Goal: Information Seeking & Learning: Learn about a topic

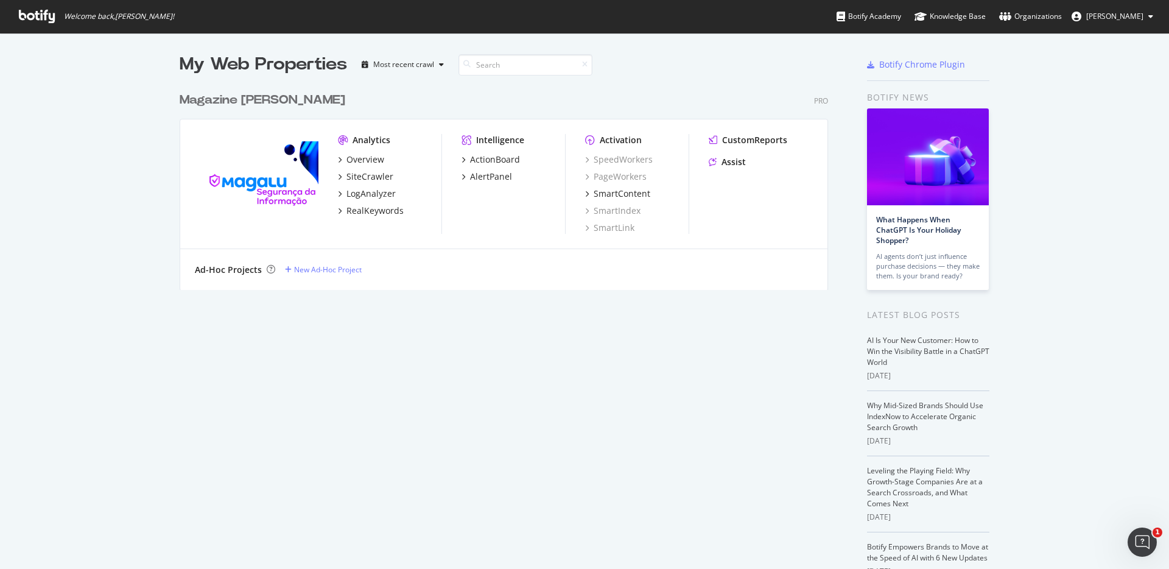
click at [390, 329] on div "My Web Properties Most recent crawl Magazine Luiza Pro Analytics Overview SiteC…" at bounding box center [516, 336] width 673 height 569
click at [366, 162] on div "Overview" at bounding box center [365, 159] width 38 height 12
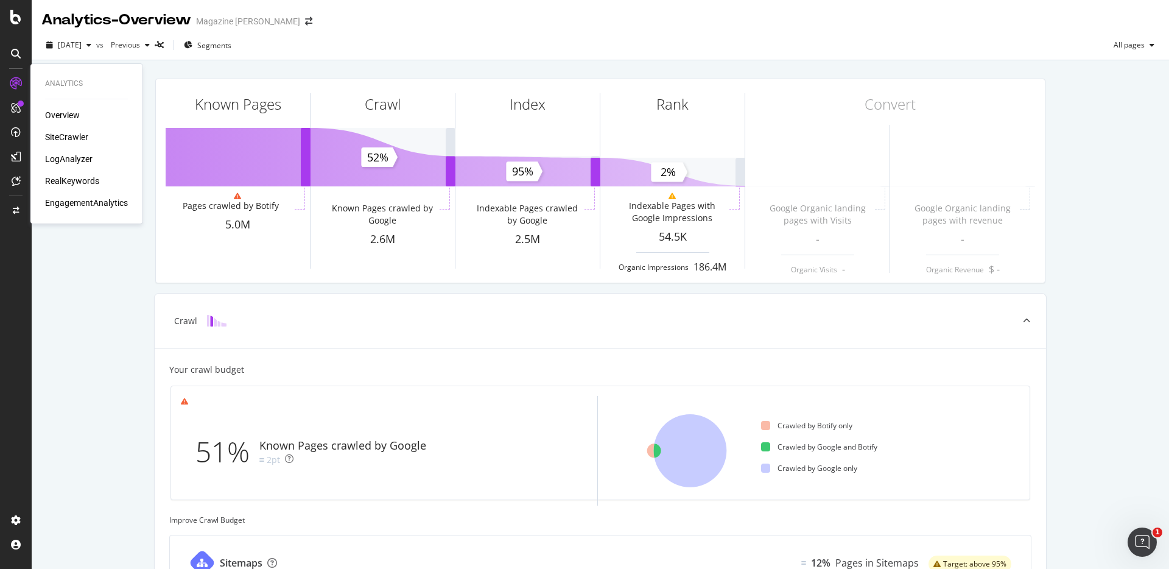
click at [65, 136] on div "SiteCrawler" at bounding box center [66, 137] width 43 height 12
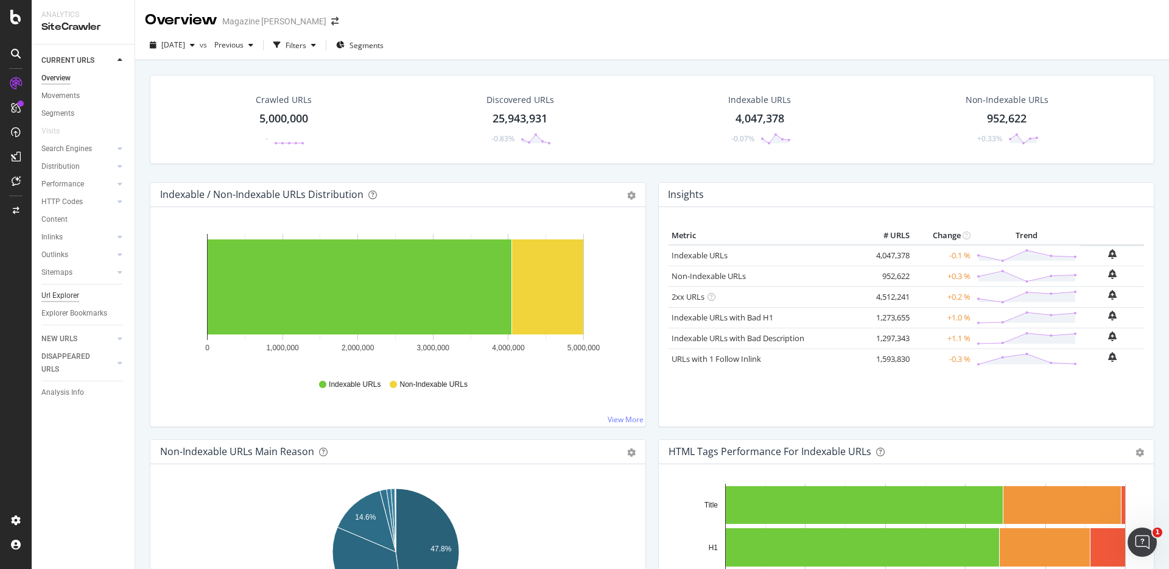
click at [68, 296] on div "Url Explorer" at bounding box center [60, 295] width 38 height 13
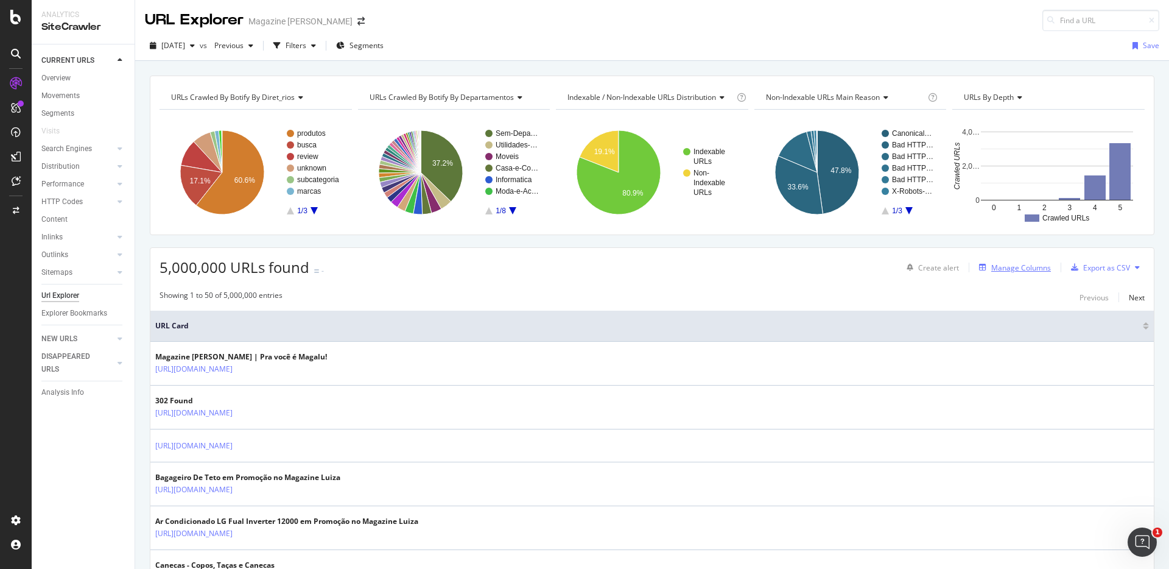
click at [1021, 269] on div "Manage Columns" at bounding box center [1021, 267] width 60 height 10
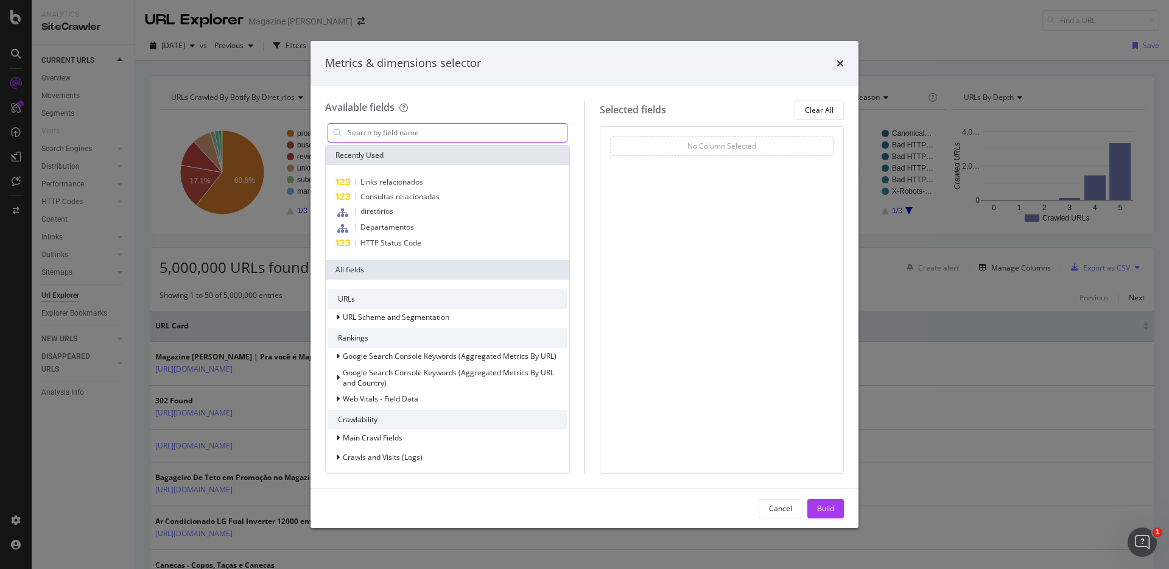
click at [483, 138] on input "modal" at bounding box center [456, 133] width 220 height 18
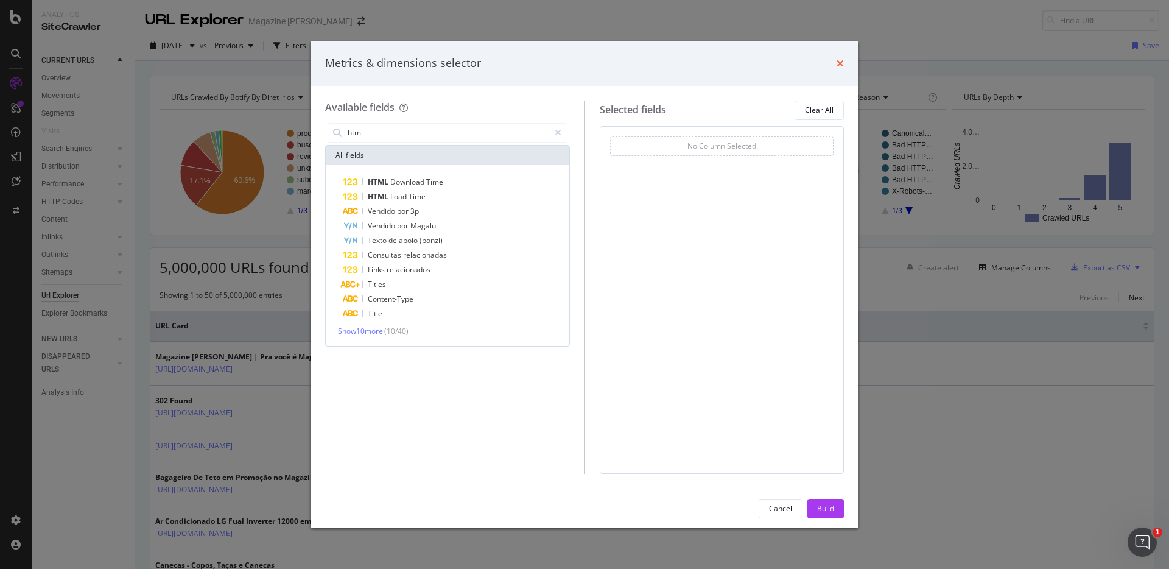
type input "html"
click at [839, 63] on icon "times" at bounding box center [839, 63] width 7 height 10
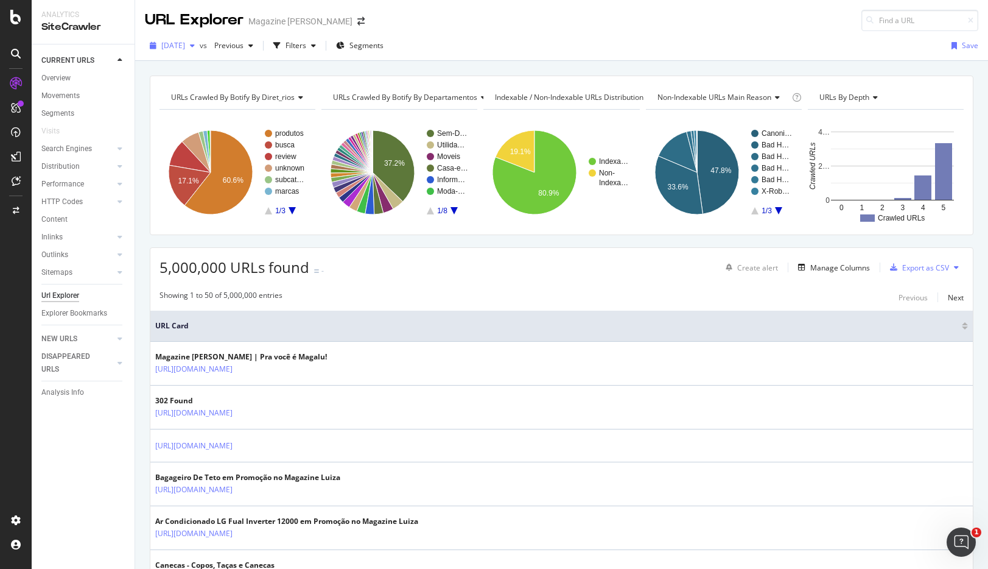
click at [185, 49] on span "2025 Aug. 16th" at bounding box center [173, 45] width 24 height 10
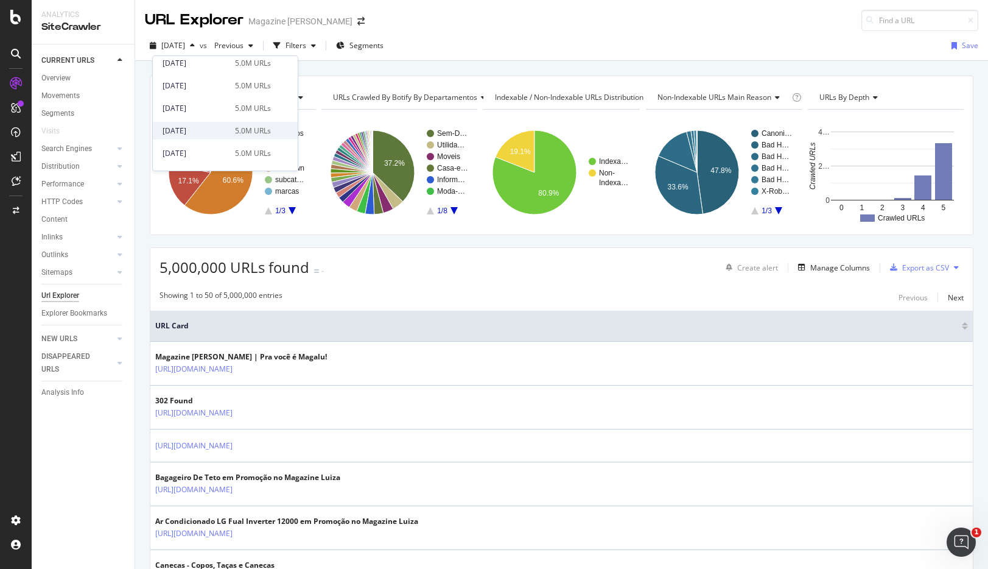
scroll to position [79, 0]
click at [193, 122] on div "2025 Jul. 12th" at bounding box center [195, 122] width 65 height 11
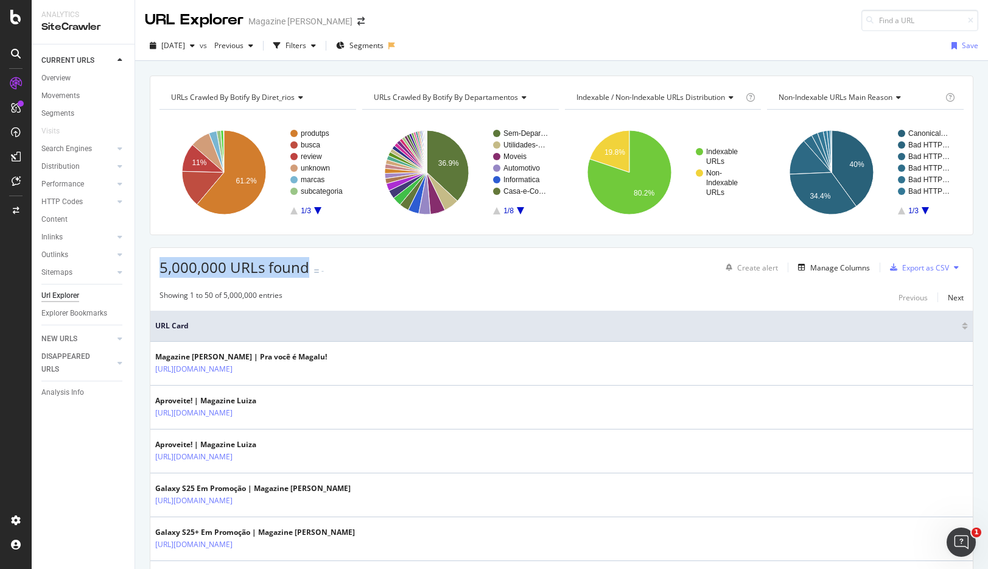
drag, startPoint x: 159, startPoint y: 267, endPoint x: 305, endPoint y: 271, distance: 145.5
click at [305, 271] on span "5,000,000 URLs found" at bounding box center [234, 267] width 150 height 20
drag, startPoint x: 305, startPoint y: 268, endPoint x: 162, endPoint y: 271, distance: 143.1
click at [162, 271] on span "5,000,000 URLs found" at bounding box center [234, 267] width 150 height 20
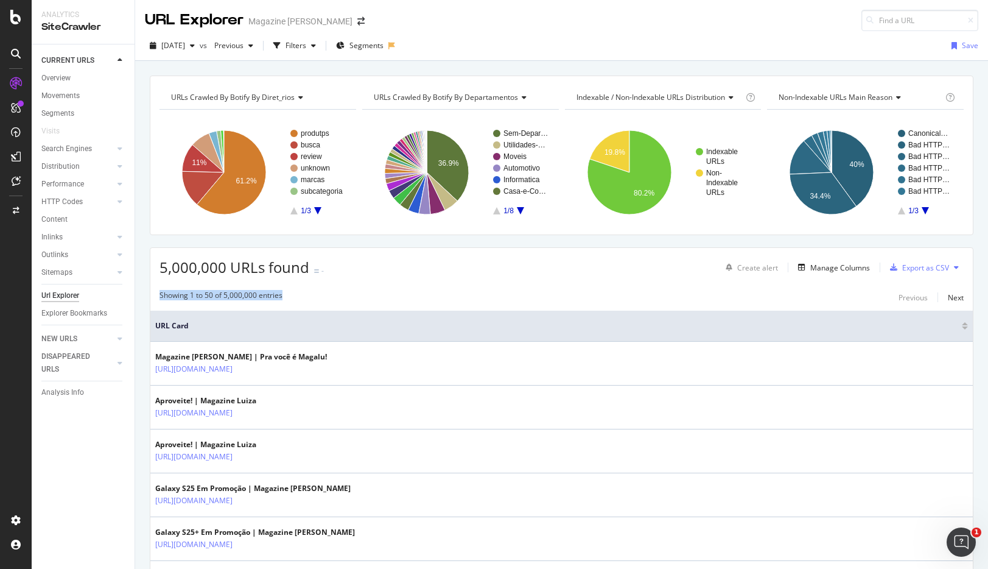
drag, startPoint x: 161, startPoint y: 298, endPoint x: 289, endPoint y: 298, distance: 127.8
click at [289, 298] on div "Showing 1 to 50 of 5,000,000 entries Previous Next" at bounding box center [561, 297] width 822 height 15
click at [283, 297] on div "Showing 1 to 50 of 5,000,000 entries Previous Next" at bounding box center [561, 297] width 822 height 15
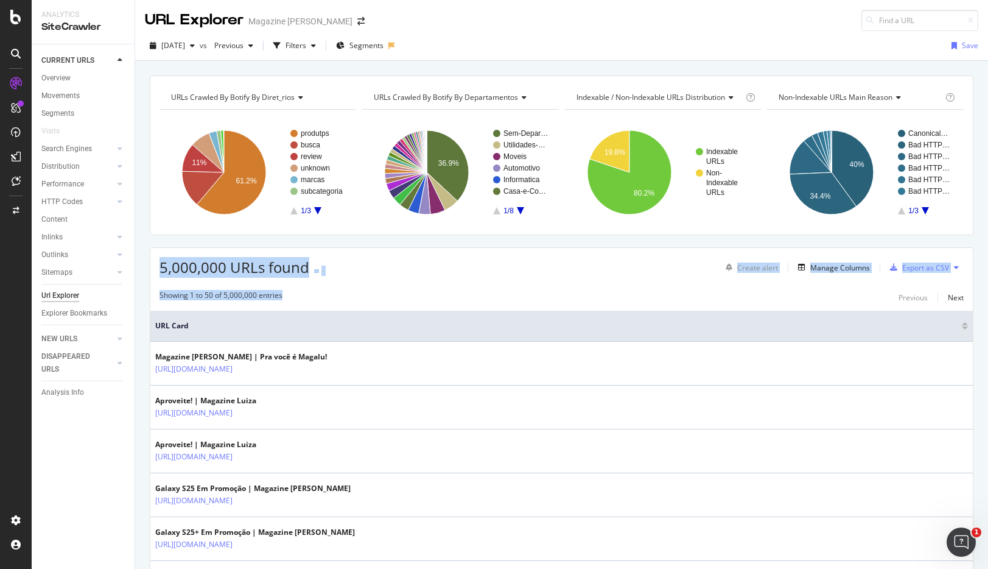
drag, startPoint x: 282, startPoint y: 295, endPoint x: 160, endPoint y: 265, distance: 125.9
click at [160, 265] on span "5,000,000 URLs found" at bounding box center [234, 267] width 150 height 20
drag, startPoint x: 160, startPoint y: 267, endPoint x: 283, endPoint y: 296, distance: 126.4
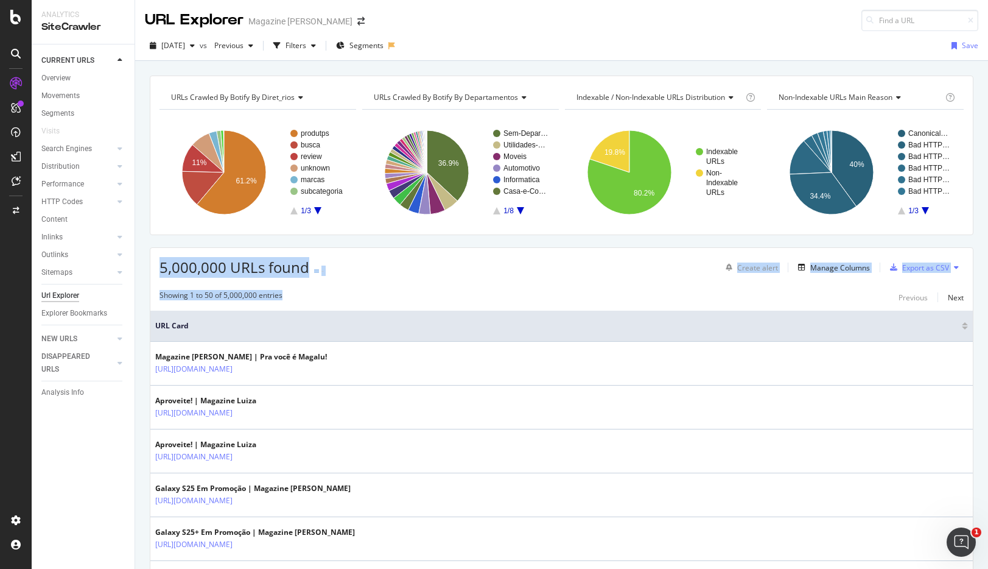
click at [282, 296] on div "Showing 1 to 50 of 5,000,000 entries" at bounding box center [220, 297] width 123 height 15
drag, startPoint x: 282, startPoint y: 295, endPoint x: 161, endPoint y: 271, distance: 123.4
click at [161, 271] on span "5,000,000 URLs found" at bounding box center [234, 267] width 150 height 20
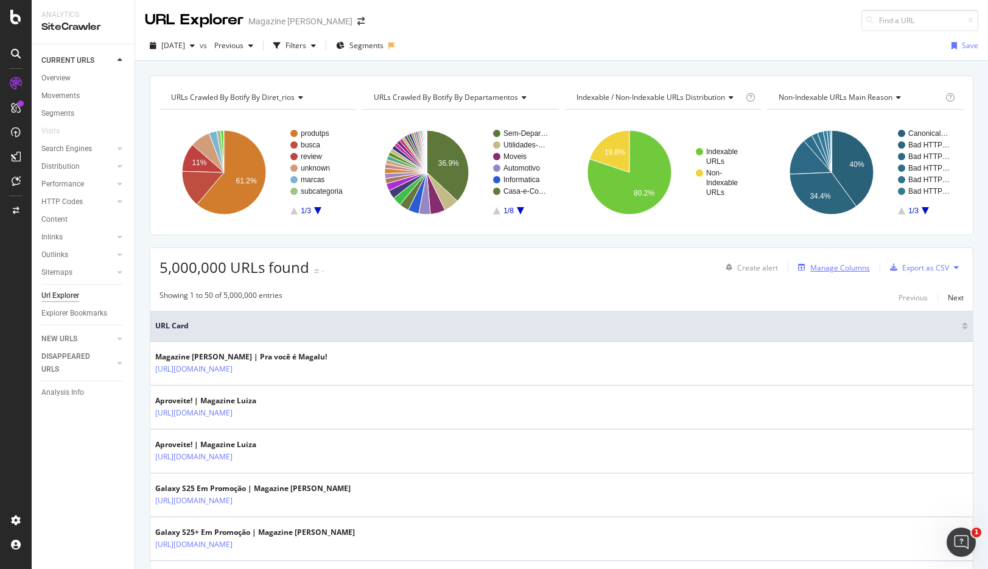
click at [835, 270] on div "Manage Columns" at bounding box center [840, 267] width 60 height 10
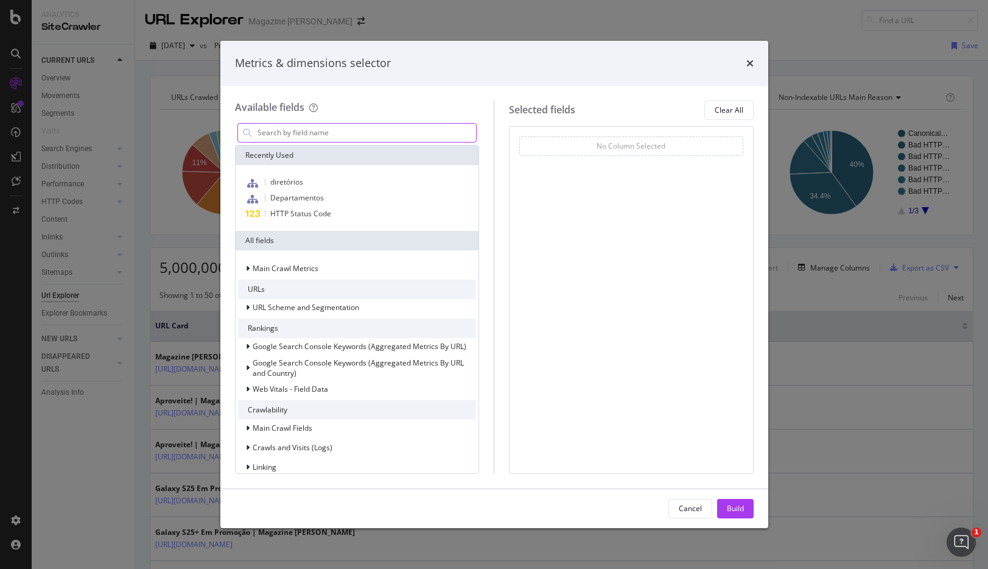
click at [380, 130] on input "modal" at bounding box center [366, 133] width 220 height 18
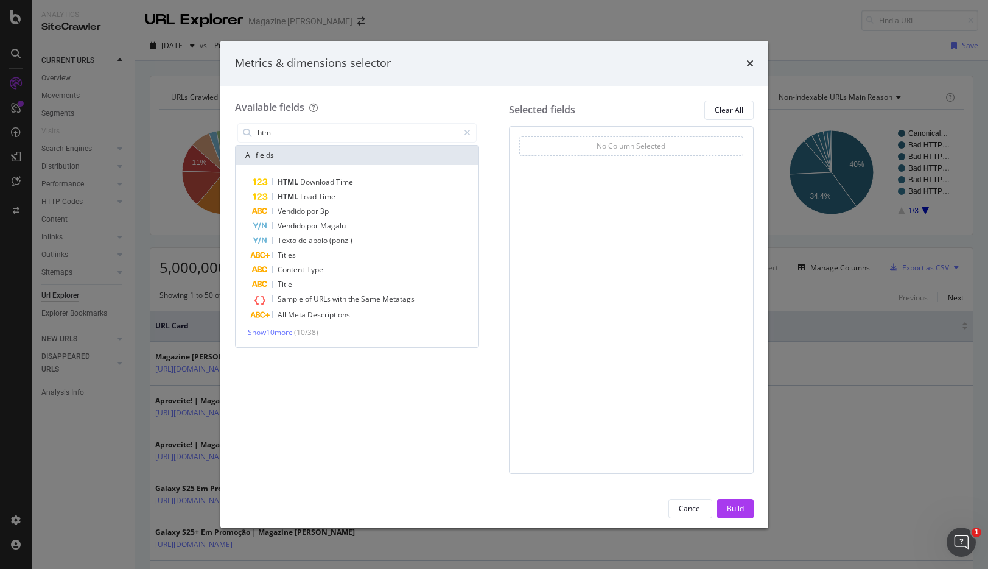
click at [291, 335] on span "Show 10 more" at bounding box center [270, 332] width 45 height 10
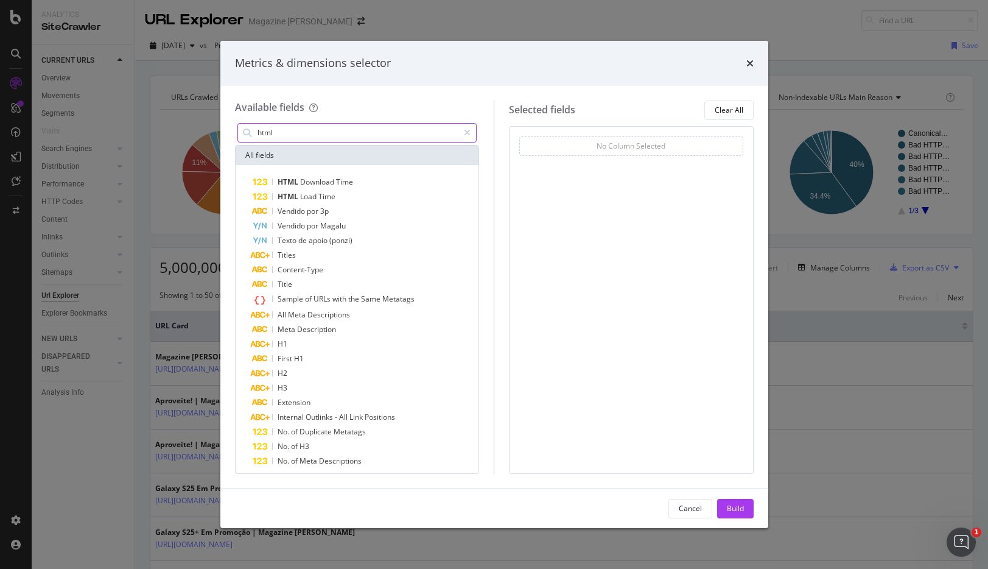
drag, startPoint x: 273, startPoint y: 132, endPoint x: 262, endPoint y: 134, distance: 11.1
click at [262, 134] on input "html" at bounding box center [357, 133] width 203 height 18
click at [279, 133] on input "html" at bounding box center [357, 133] width 203 height 18
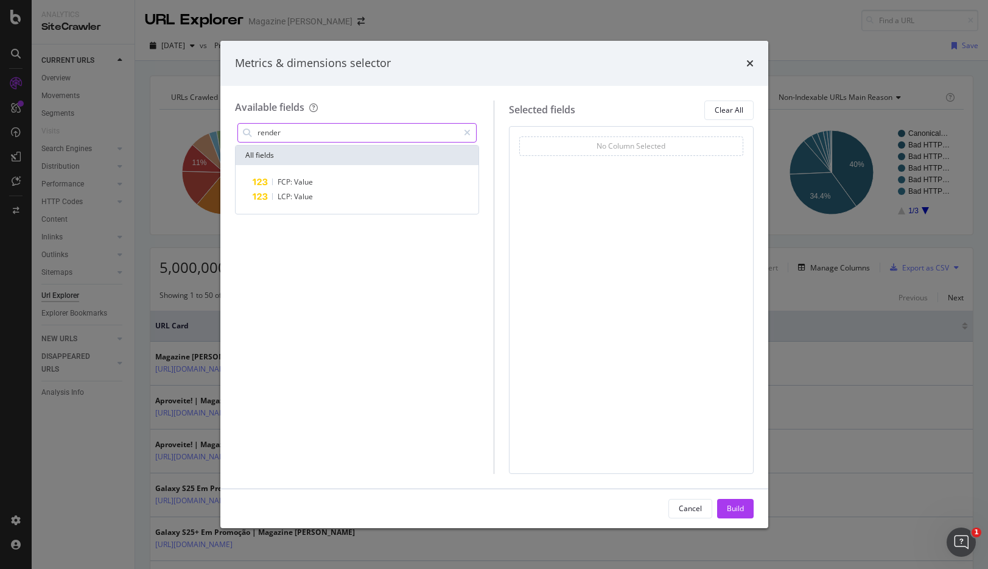
type input "rendere"
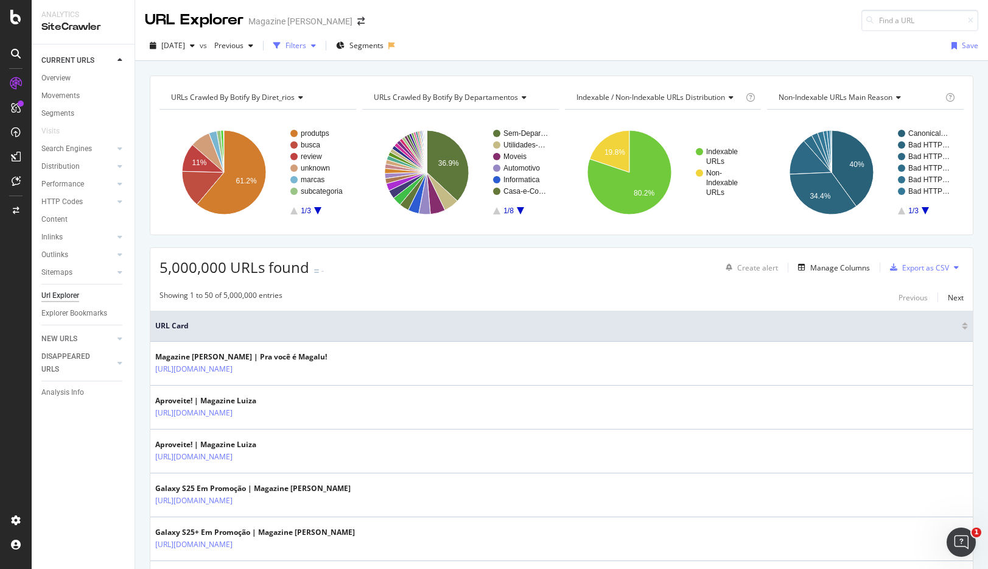
click at [321, 50] on div "Filters" at bounding box center [294, 46] width 52 height 18
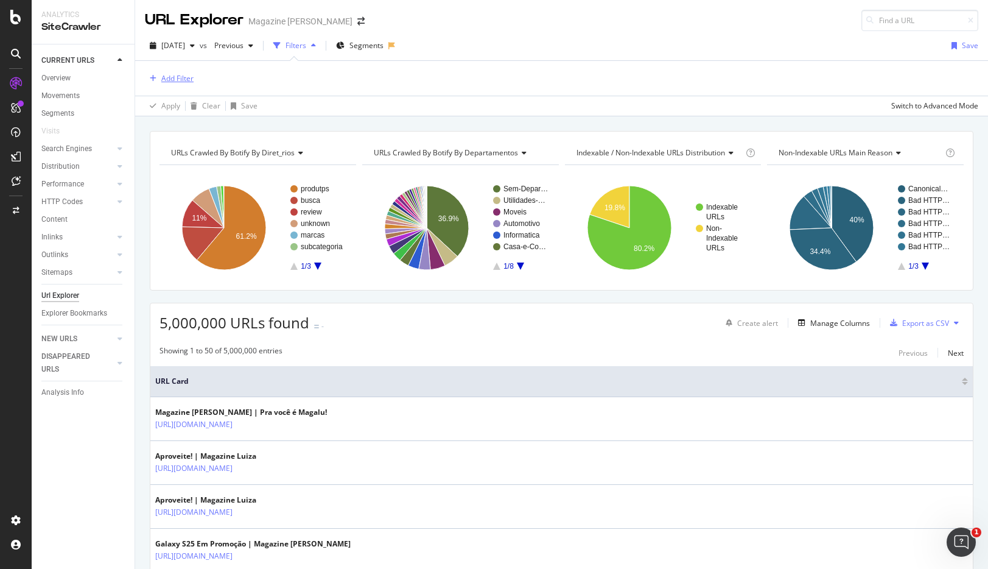
click at [180, 80] on div "Add Filter" at bounding box center [177, 78] width 32 height 10
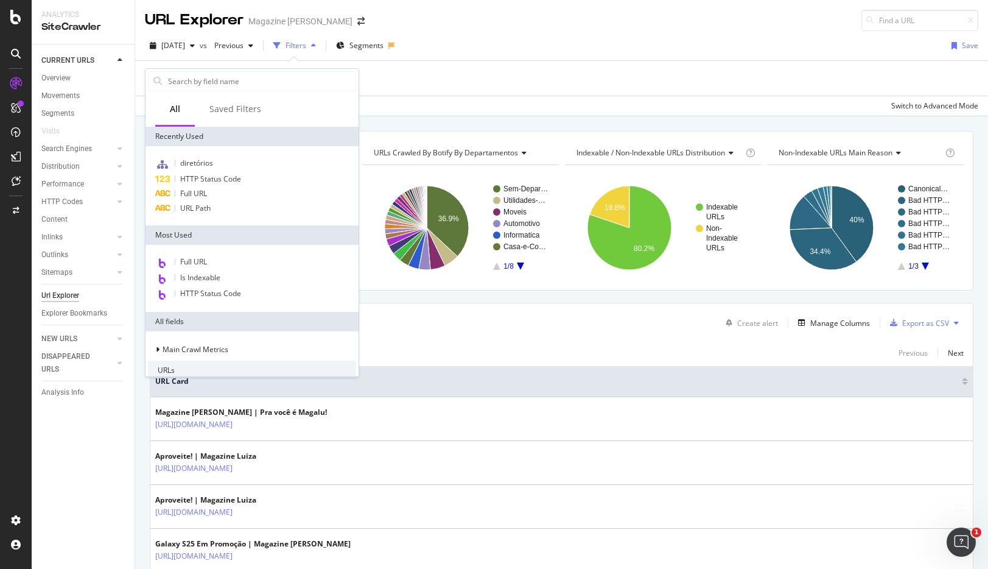
click at [215, 205] on div "URL Path" at bounding box center [252, 208] width 208 height 15
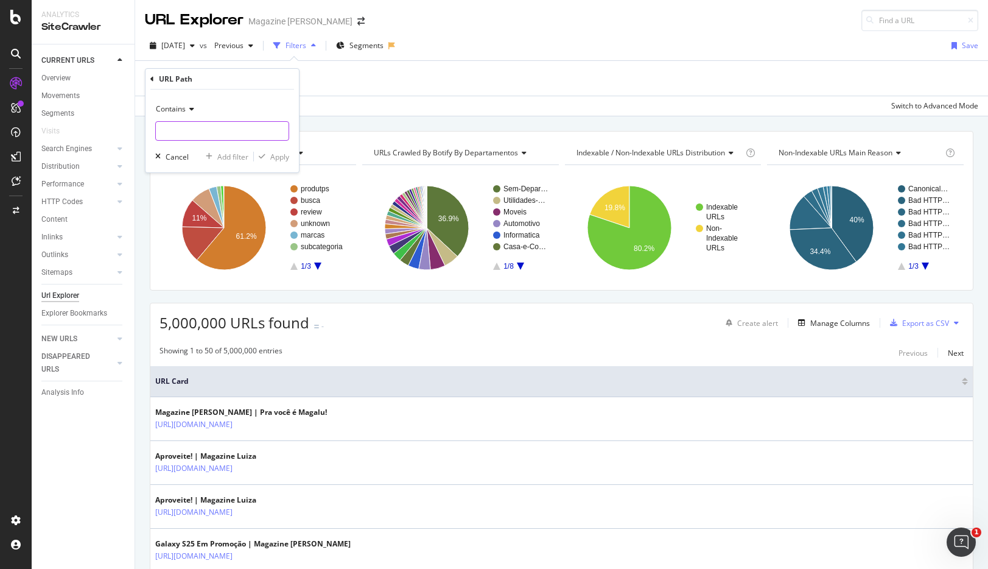
click at [197, 131] on input "text" at bounding box center [222, 130] width 133 height 19
type input "/busca"
click at [281, 158] on div "Apply" at bounding box center [279, 157] width 19 height 10
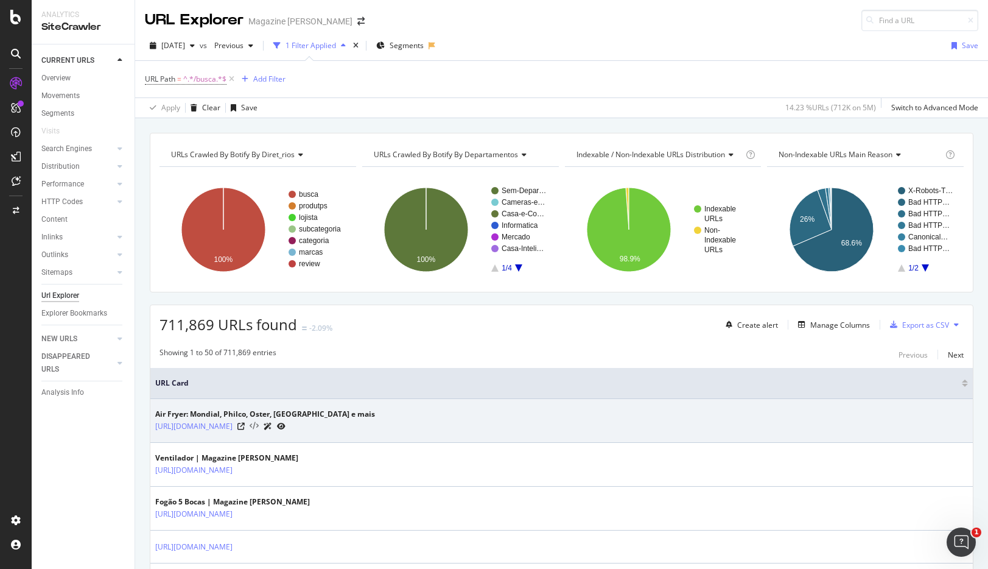
click at [259, 426] on icon at bounding box center [254, 426] width 9 height 9
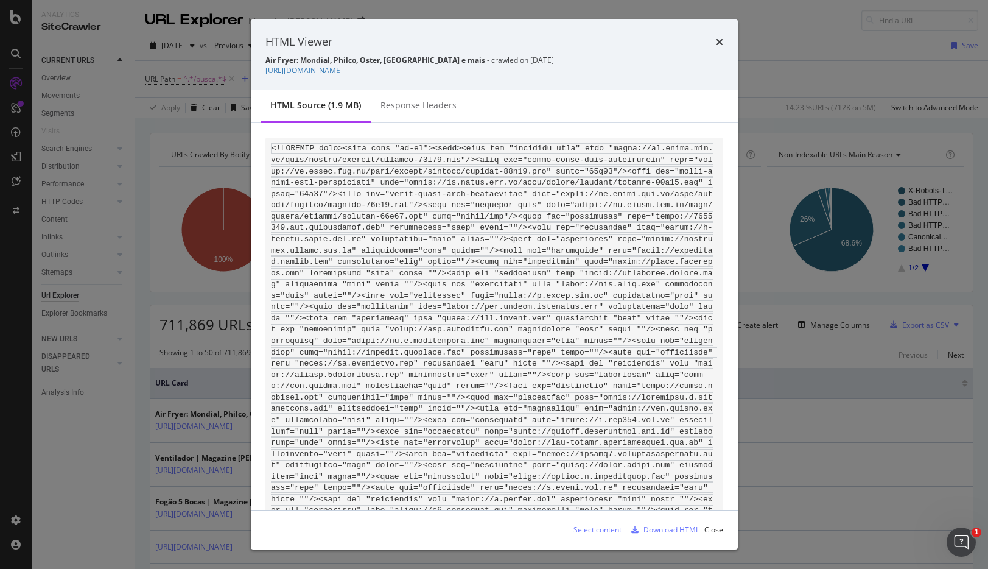
drag, startPoint x: 505, startPoint y: 60, endPoint x: 523, endPoint y: 60, distance: 18.3
click at [523, 60] on div "Air Fryer: Mondial, Philco, Oster, Britânia e mais - crawled on 2025-07-12" at bounding box center [494, 60] width 458 height 10
click at [709, 532] on div "Close" at bounding box center [713, 529] width 19 height 10
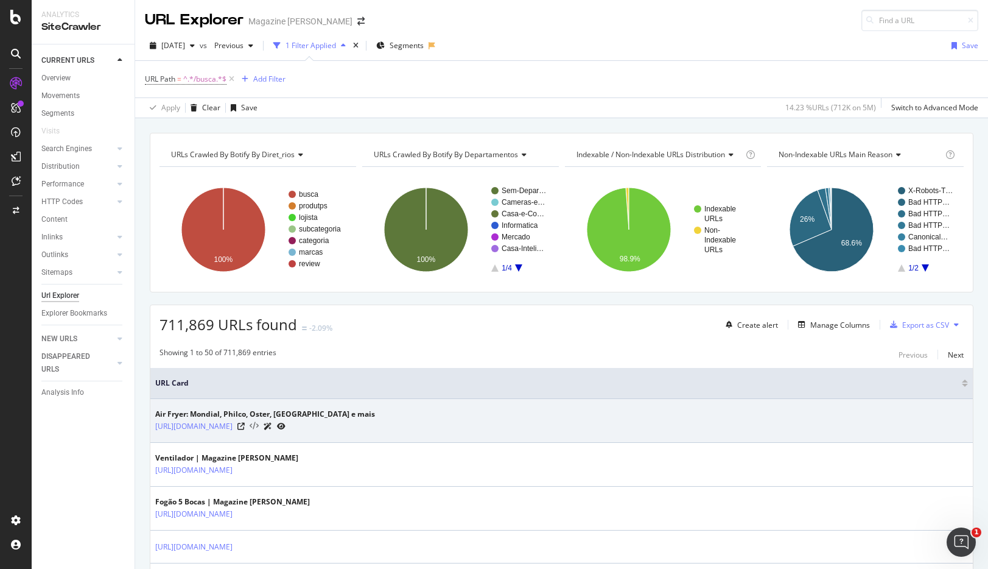
click at [259, 425] on icon at bounding box center [254, 426] width 9 height 9
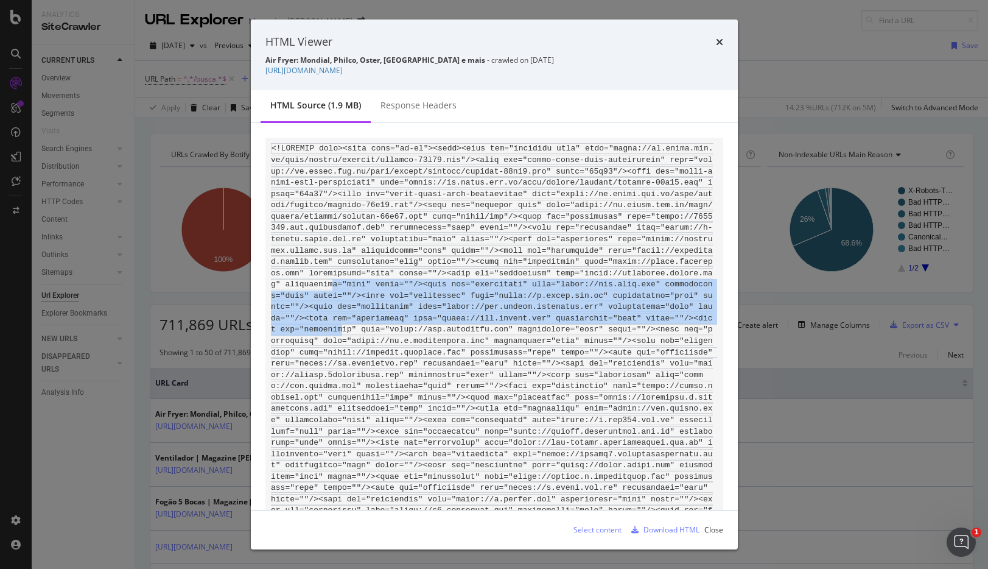
drag, startPoint x: 499, startPoint y: 316, endPoint x: 513, endPoint y: 328, distance: 19.0
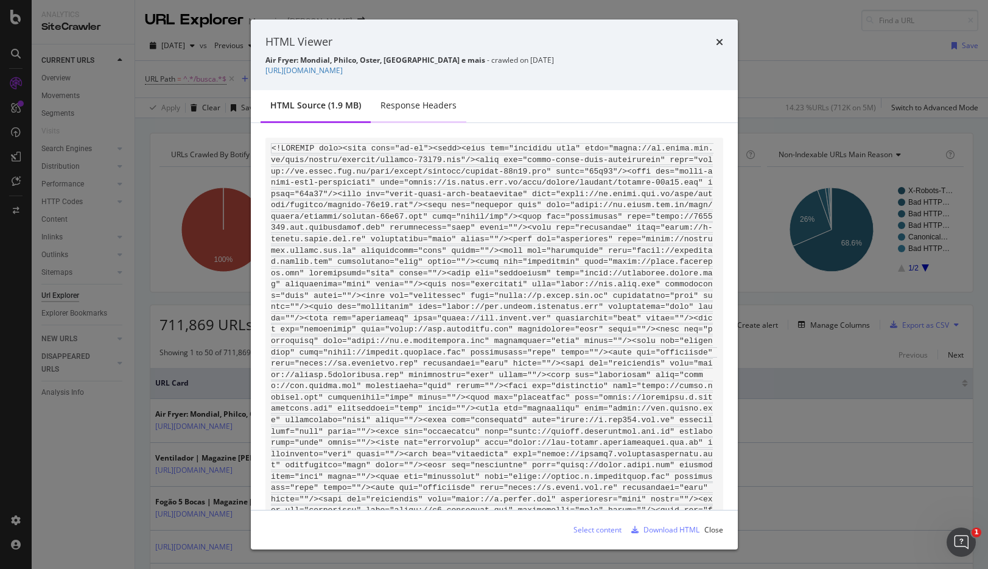
click at [407, 105] on div "Response Headers" at bounding box center [418, 105] width 76 height 12
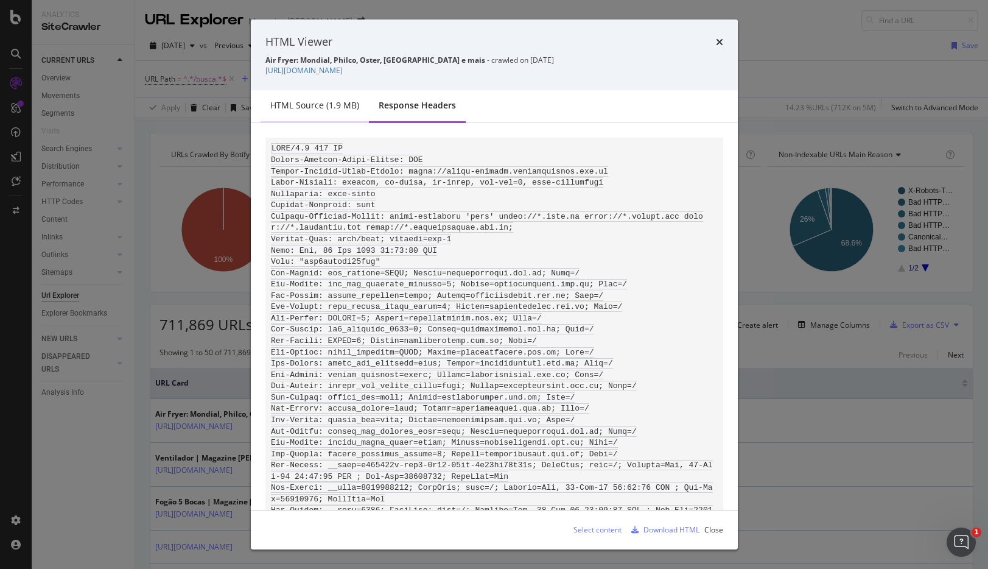
click at [331, 105] on div "HTML source (1.9 MB)" at bounding box center [314, 105] width 89 height 12
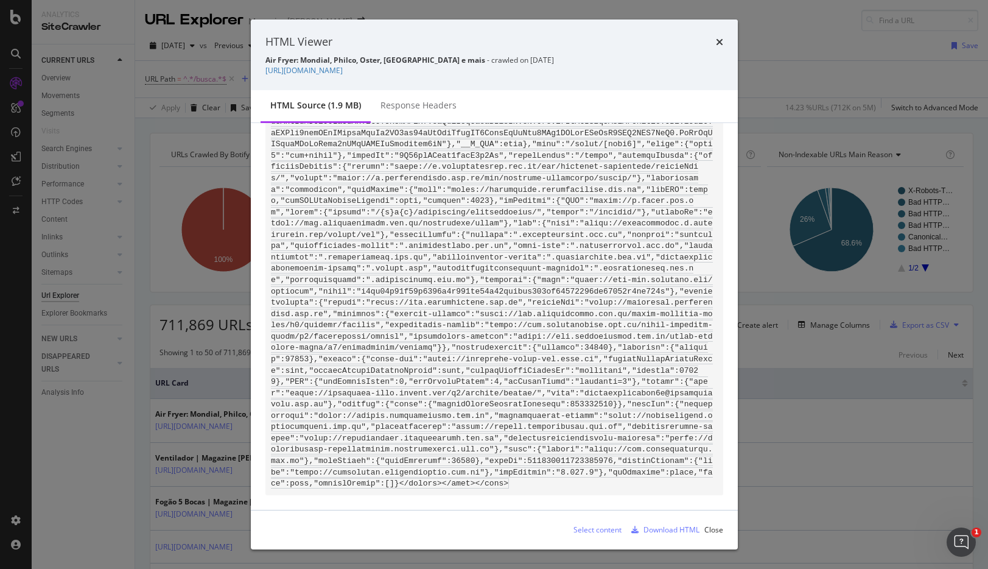
scroll to position [68022, 0]
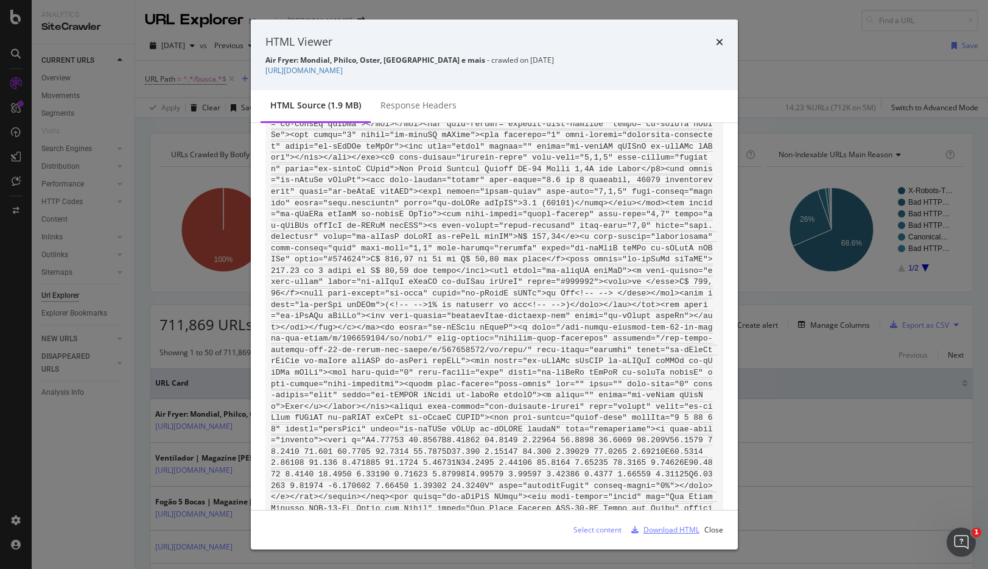
click at [653, 530] on div "Download HTML" at bounding box center [671, 529] width 56 height 10
click at [718, 38] on icon "times" at bounding box center [719, 42] width 7 height 10
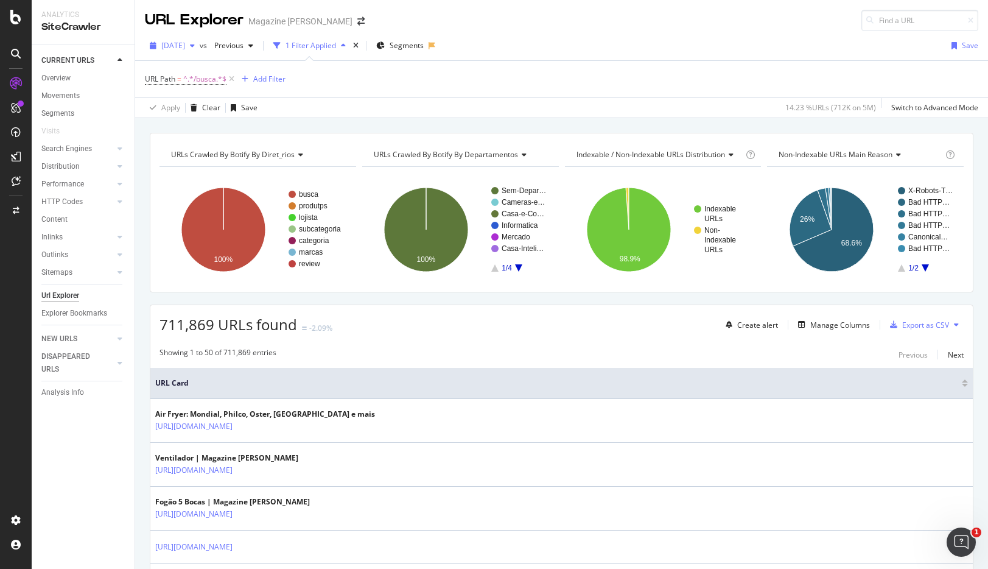
click at [185, 49] on span "[DATE]" at bounding box center [173, 45] width 24 height 10
click at [199, 140] on div "[DATE]" at bounding box center [195, 137] width 65 height 11
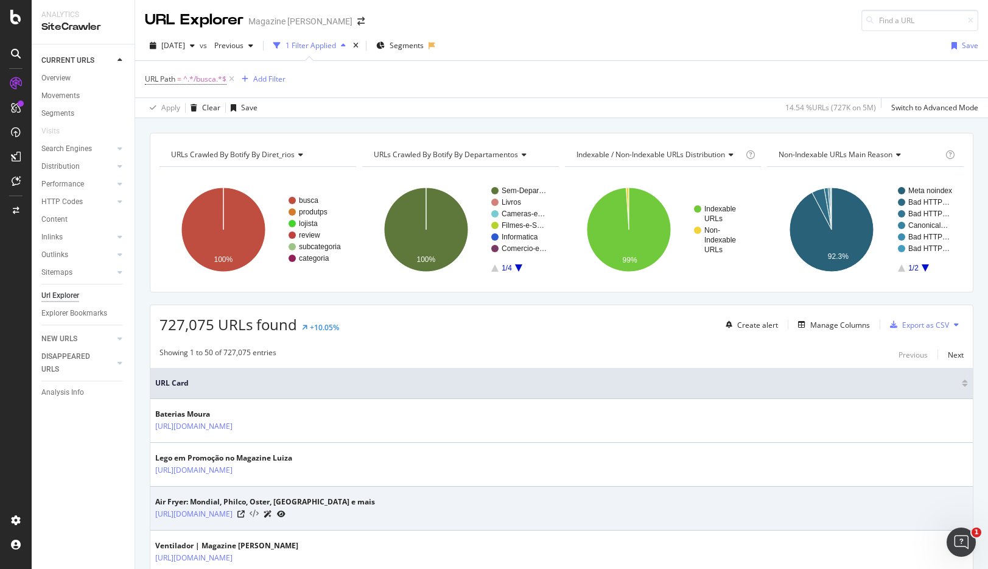
click at [259, 514] on icon at bounding box center [254, 513] width 9 height 9
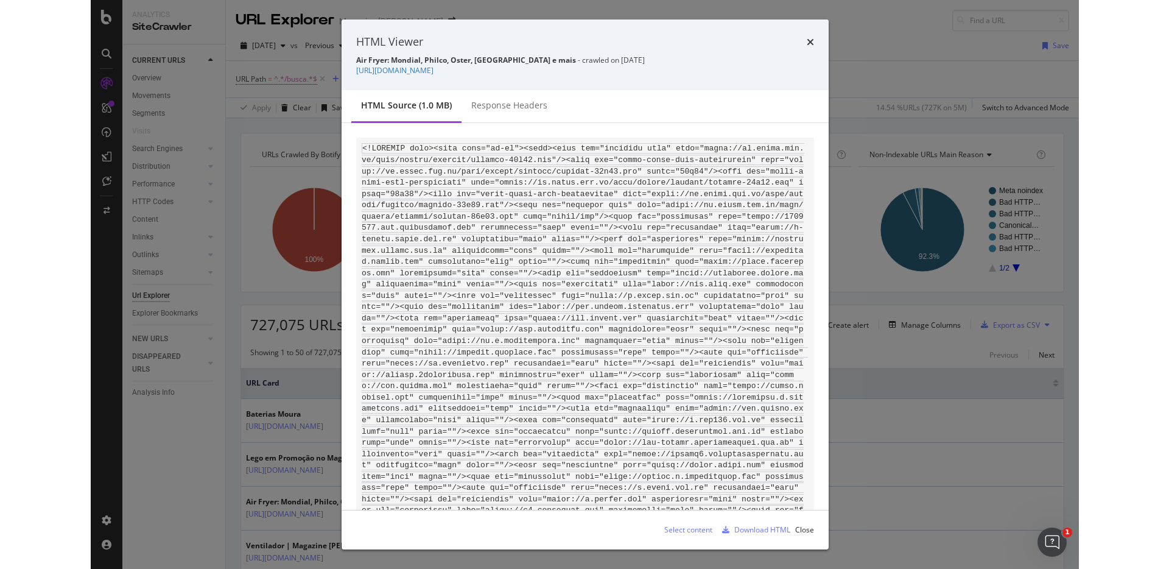
scroll to position [44734, 0]
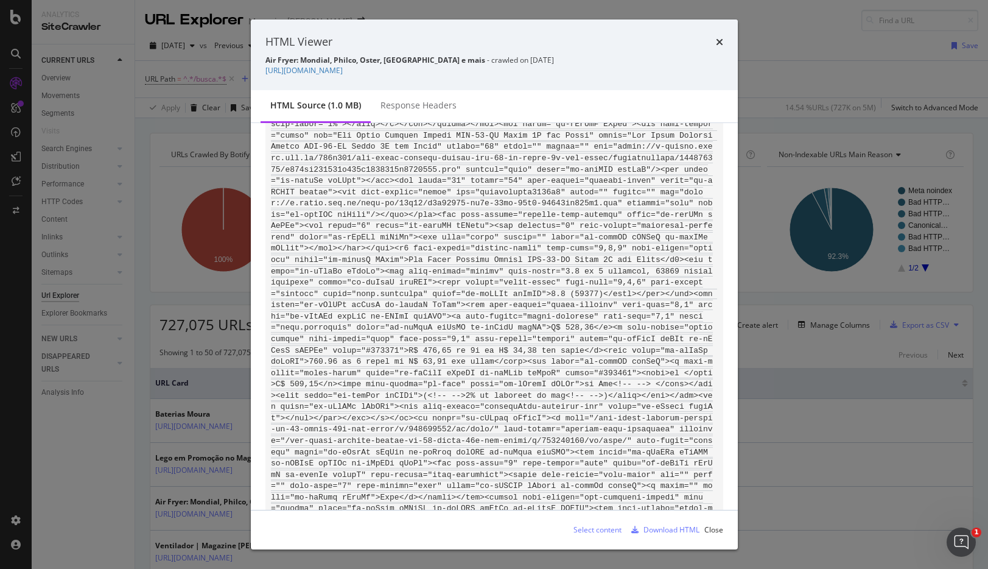
drag, startPoint x: 309, startPoint y: 317, endPoint x: 416, endPoint y: 319, distance: 107.1
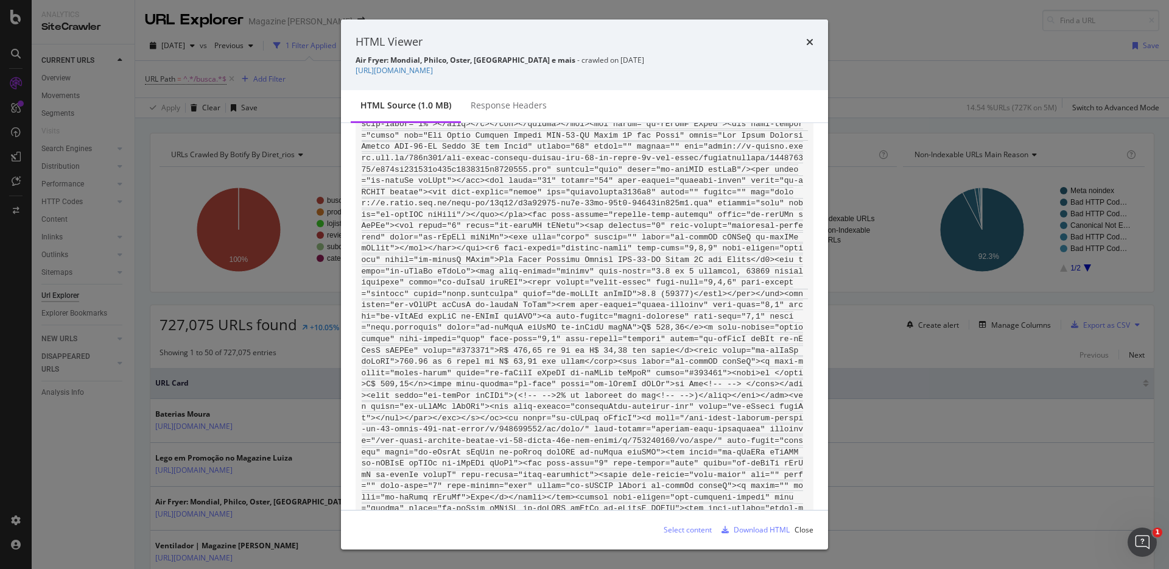
drag, startPoint x: 613, startPoint y: 60, endPoint x: 536, endPoint y: 61, distance: 76.7
click at [536, 61] on div "Air Fryer: Mondial, Philco, Oster, Britânia e mais - crawled on 2025-07-05" at bounding box center [584, 60] width 458 height 10
click at [583, 525] on div "Select content Download HTML Close" at bounding box center [584, 529] width 458 height 19
click at [763, 531] on div "Download HTML" at bounding box center [761, 529] width 56 height 10
click at [757, 528] on div "Download HTML" at bounding box center [761, 529] width 56 height 10
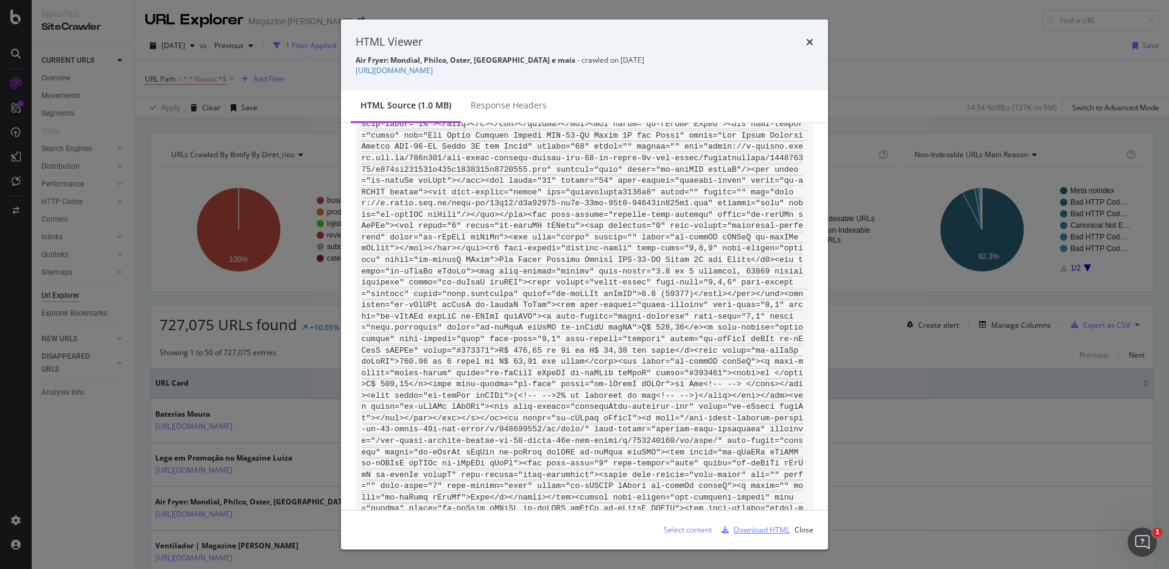
click at [758, 531] on div "Download HTML" at bounding box center [761, 529] width 56 height 10
click at [763, 529] on div "Download HTML" at bounding box center [761, 529] width 56 height 10
click at [757, 535] on div "Download HTML" at bounding box center [752, 529] width 73 height 18
click at [757, 530] on div "Download HTML" at bounding box center [761, 529] width 56 height 10
click at [761, 528] on div "Download HTML" at bounding box center [761, 529] width 56 height 10
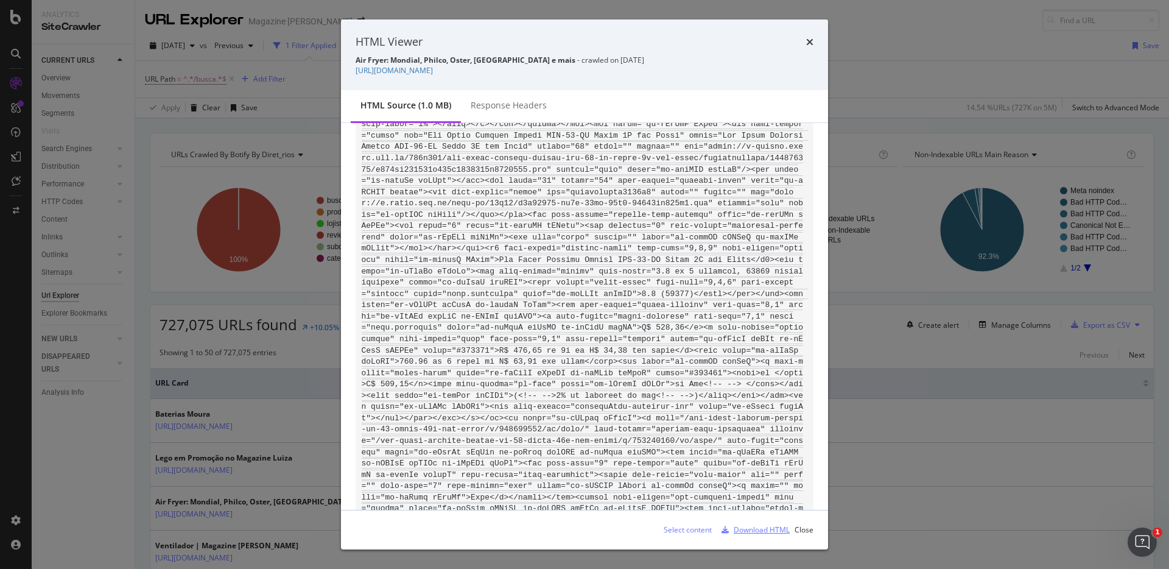
click at [761, 528] on div "Download HTML" at bounding box center [761, 529] width 56 height 10
click at [755, 525] on div "Download HTML" at bounding box center [761, 529] width 56 height 10
click at [807, 39] on icon "times" at bounding box center [809, 42] width 7 height 10
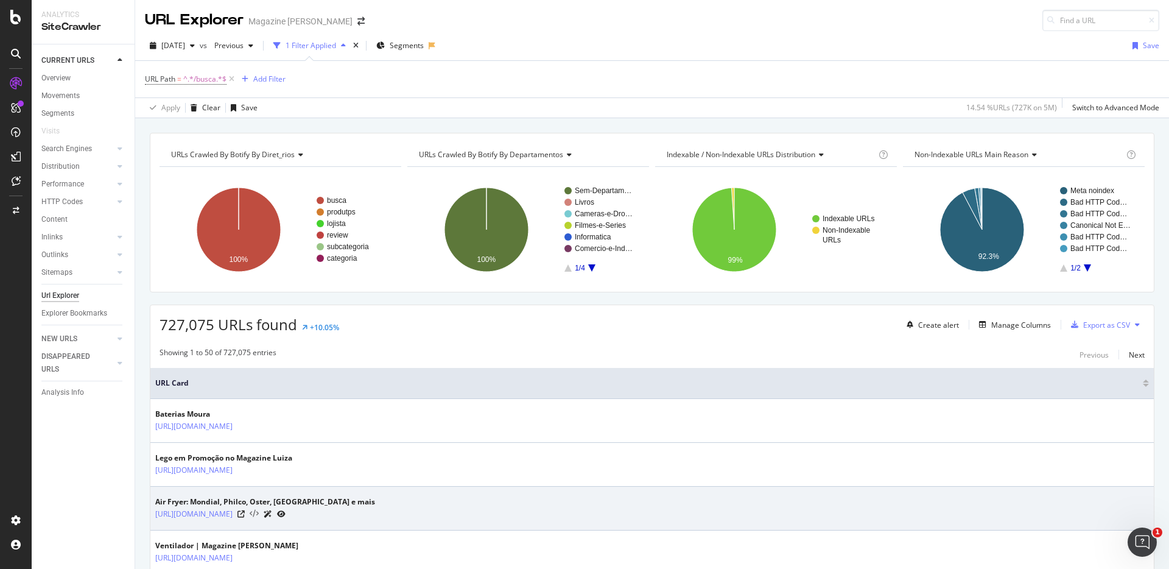
click at [259, 513] on icon at bounding box center [254, 513] width 9 height 9
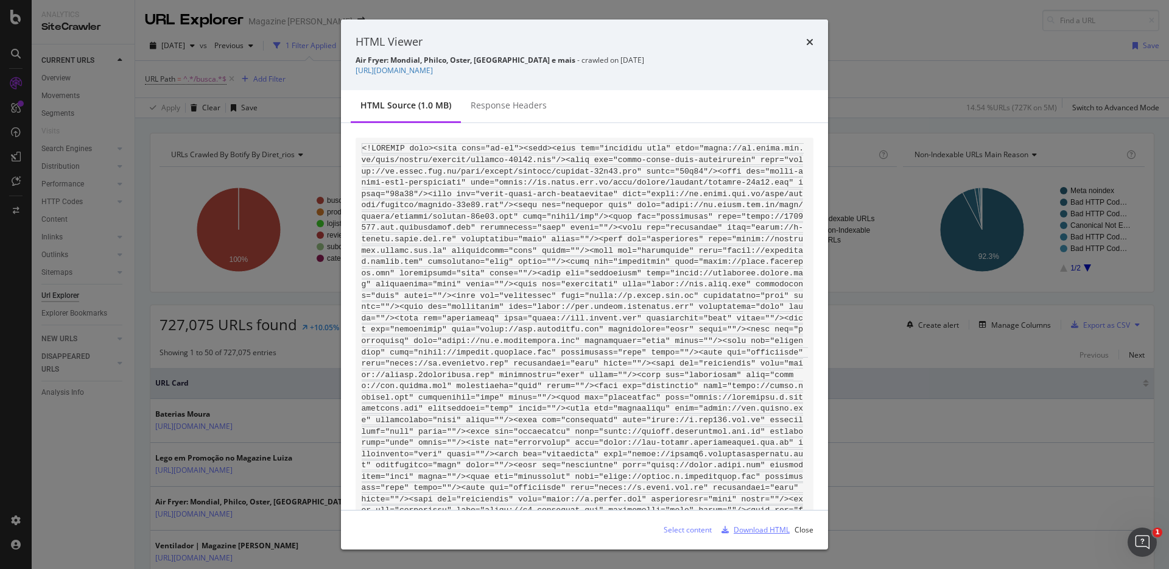
click at [766, 531] on div "Download HTML" at bounding box center [761, 529] width 56 height 10
click at [737, 531] on div "Download HTML" at bounding box center [761, 529] width 56 height 10
click at [730, 531] on div "modal" at bounding box center [724, 529] width 17 height 7
click at [724, 531] on icon "modal" at bounding box center [724, 529] width 7 height 7
click at [763, 527] on div "Download HTML" at bounding box center [761, 529] width 56 height 10
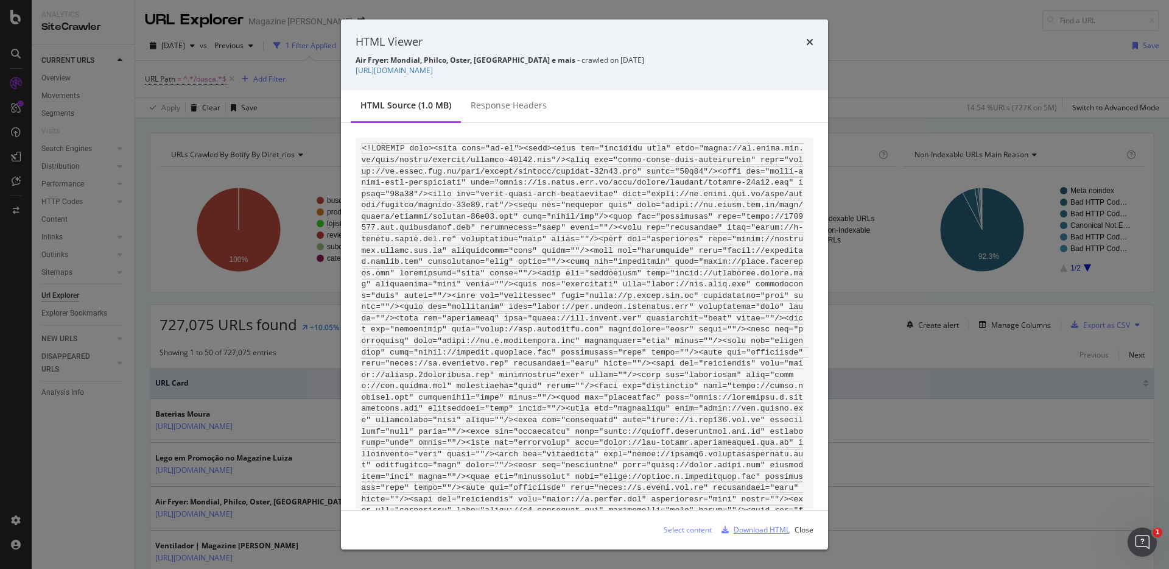
click at [763, 527] on div "Download HTML" at bounding box center [761, 529] width 56 height 10
drag, startPoint x: 763, startPoint y: 527, endPoint x: 794, endPoint y: 527, distance: 31.0
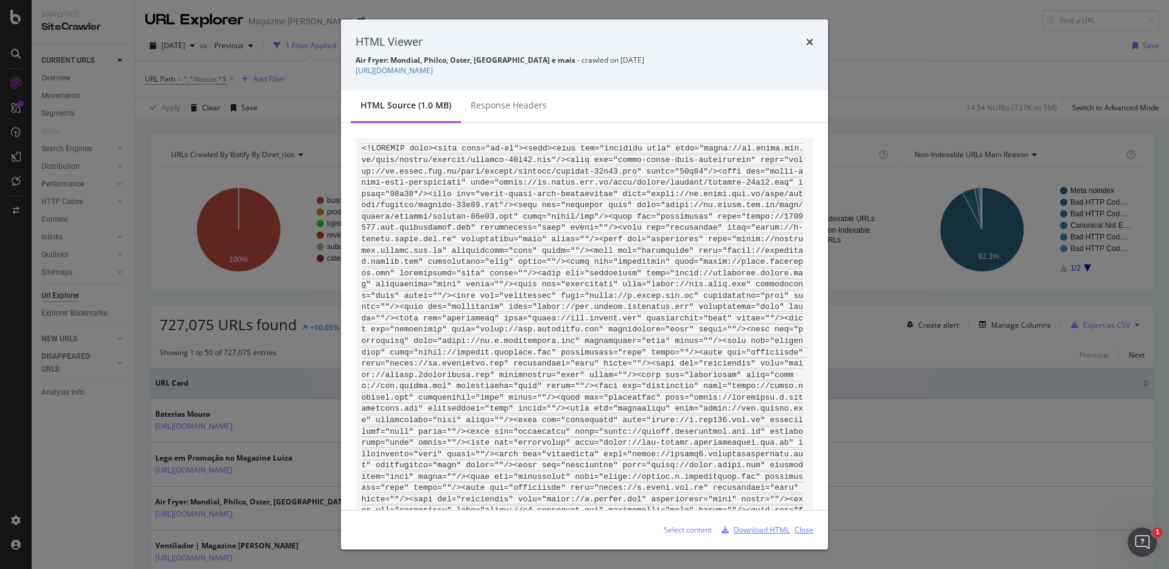
click at [764, 527] on div "Download HTML" at bounding box center [761, 529] width 56 height 10
click at [799, 526] on div "Close" at bounding box center [803, 529] width 19 height 10
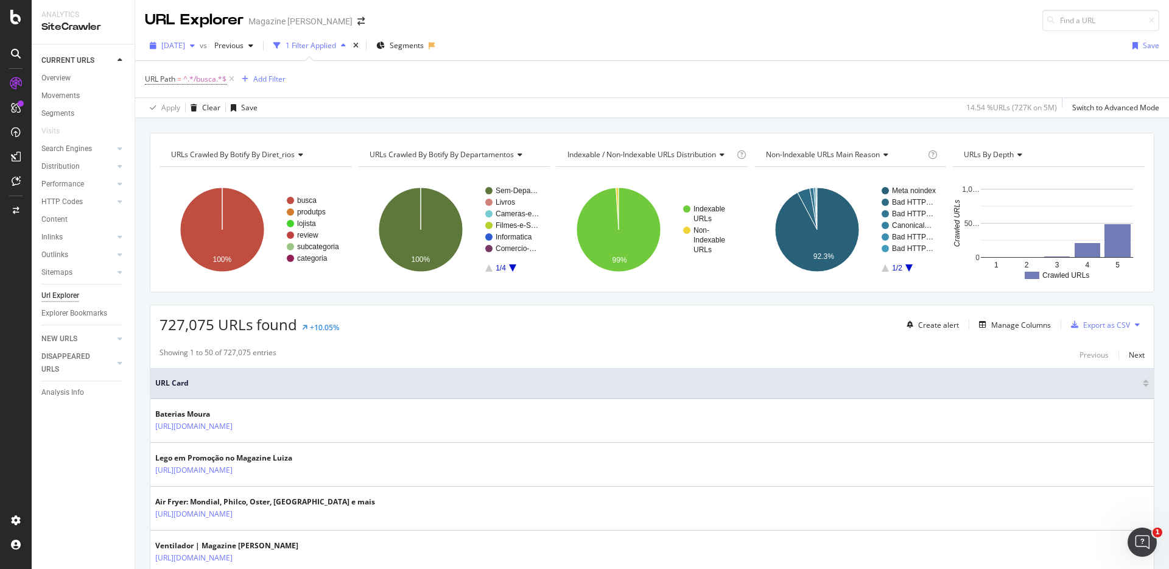
click at [185, 49] on span "[DATE]" at bounding box center [173, 45] width 24 height 10
click at [217, 86] on div "[DATE]" at bounding box center [195, 84] width 65 height 11
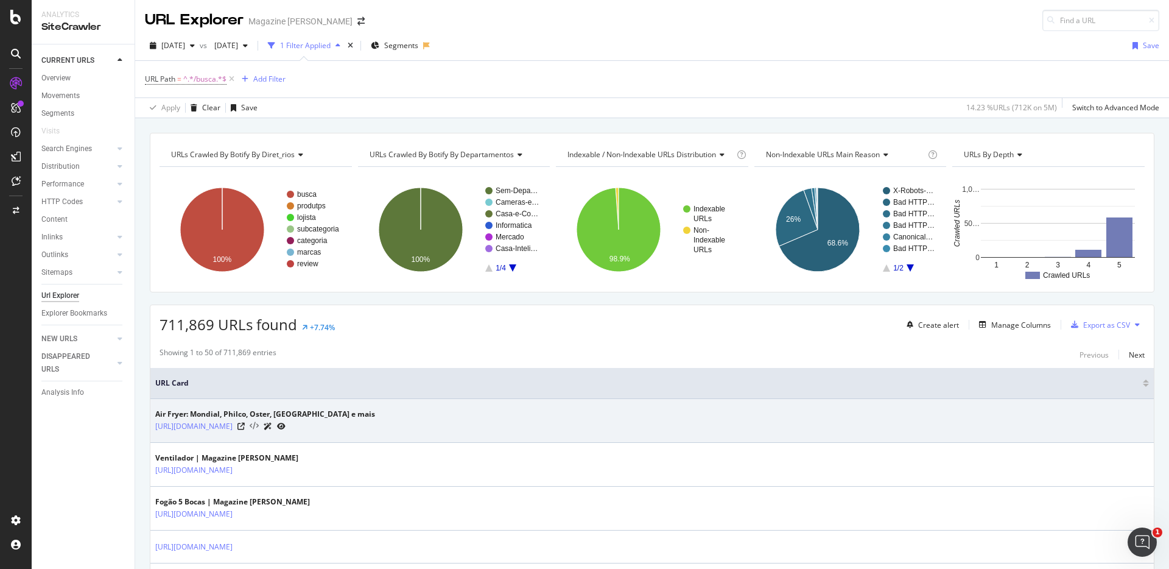
click at [259, 426] on icon at bounding box center [254, 426] width 9 height 9
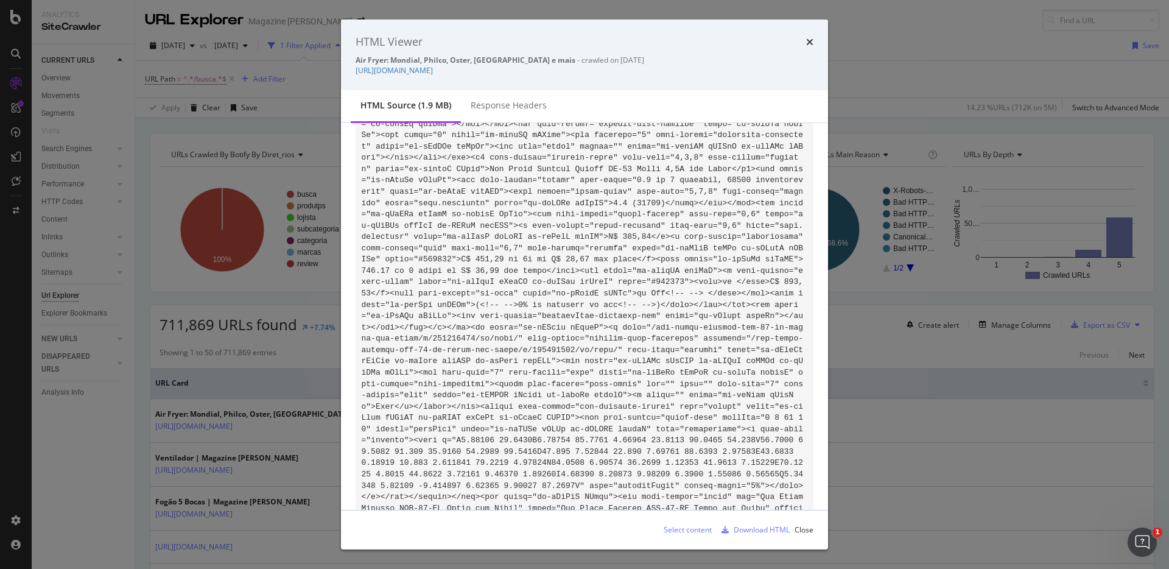
click at [811, 46] on icon "times" at bounding box center [809, 42] width 7 height 10
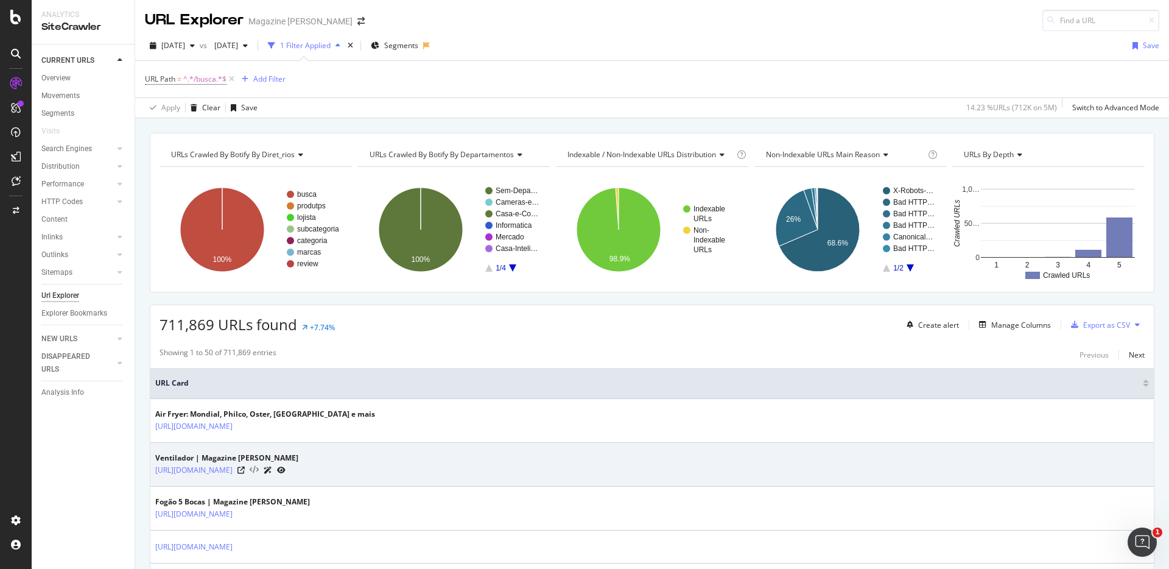
click at [259, 470] on icon at bounding box center [254, 470] width 9 height 9
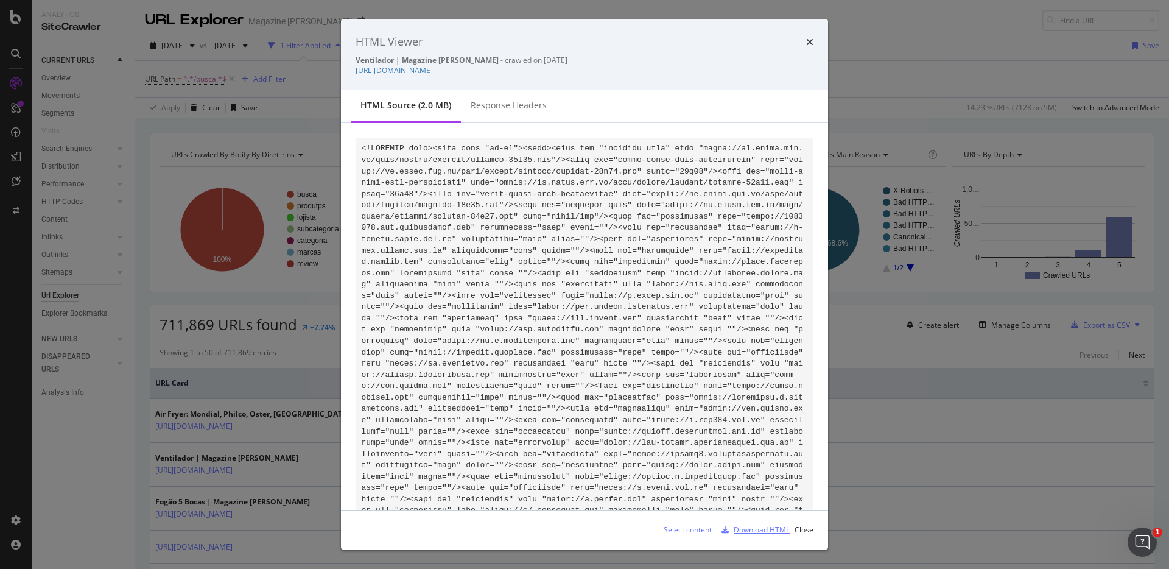
click at [770, 531] on div "Download HTML" at bounding box center [761, 529] width 56 height 10
click at [810, 43] on icon "times" at bounding box center [809, 42] width 7 height 10
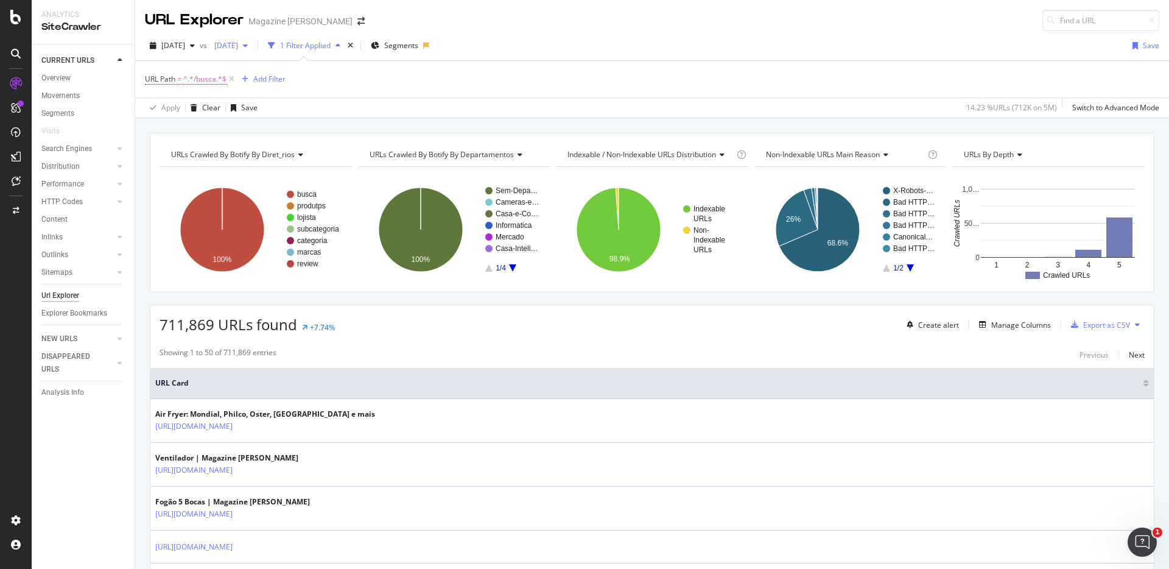
click at [238, 47] on span "[DATE]" at bounding box center [223, 45] width 29 height 10
click at [185, 47] on span "[DATE]" at bounding box center [173, 45] width 24 height 10
click at [206, 94] on div "[DATE]" at bounding box center [195, 90] width 65 height 11
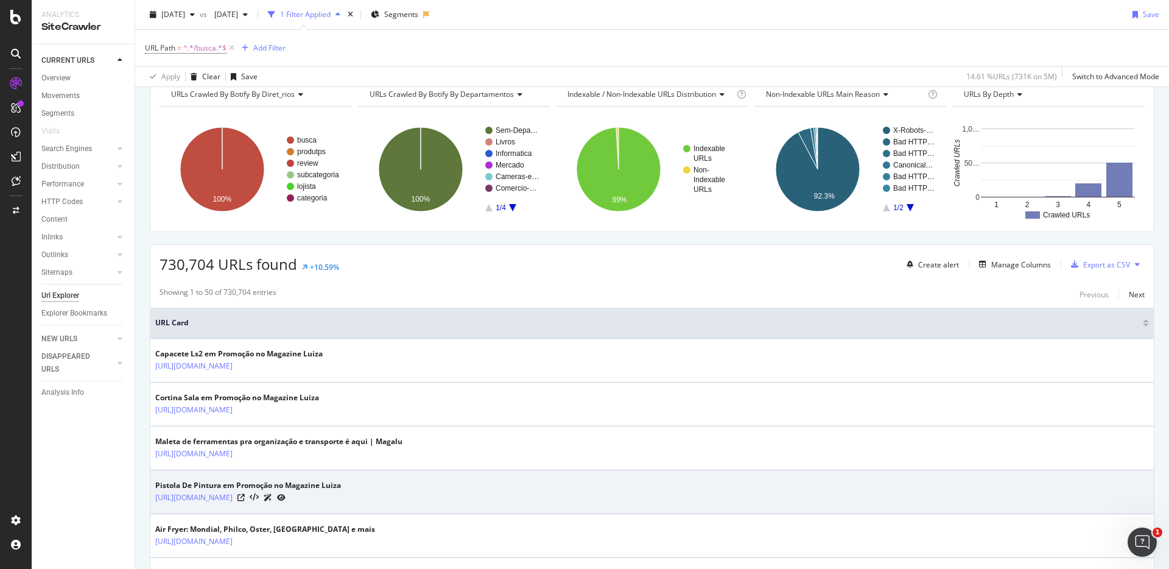
scroll to position [96, 0]
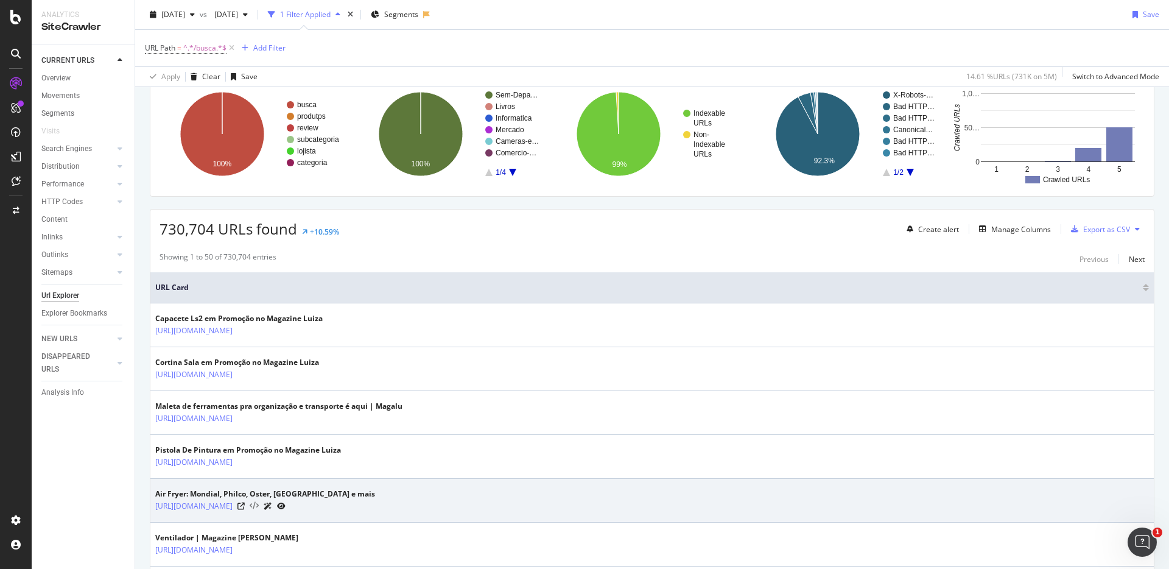
click at [259, 505] on icon at bounding box center [254, 506] width 9 height 9
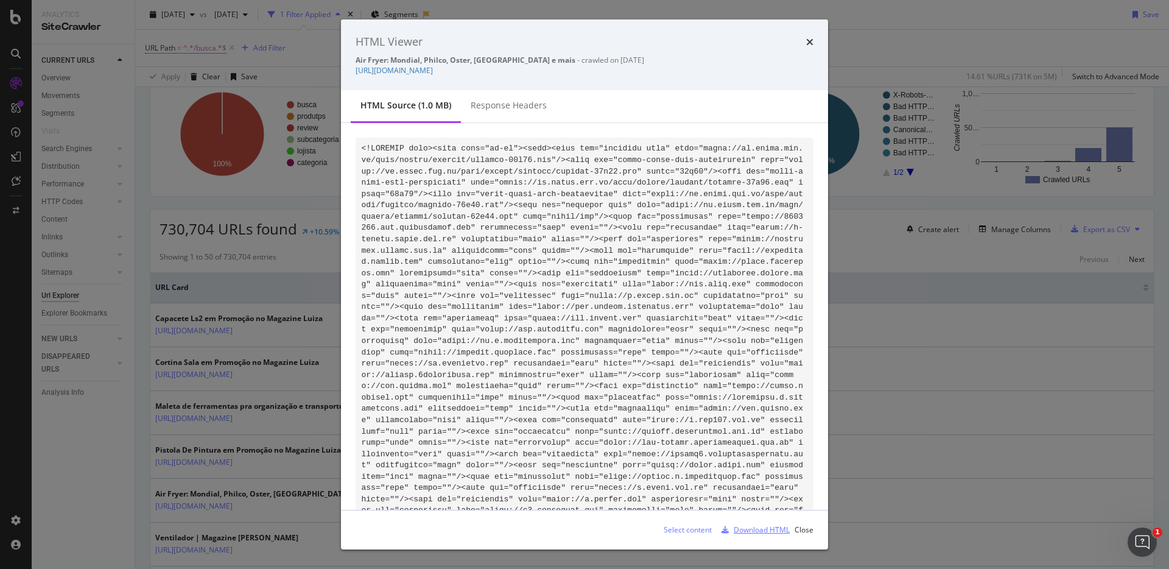
click at [749, 534] on div "Download HTML" at bounding box center [761, 529] width 56 height 10
click at [752, 532] on div "Download HTML" at bounding box center [761, 529] width 56 height 10
click at [303, 296] on div "HTML Viewer Air Fryer: Mondial, Philco, Oster, [GEOGRAPHIC_DATA] e mais - crawl…" at bounding box center [584, 284] width 1169 height 569
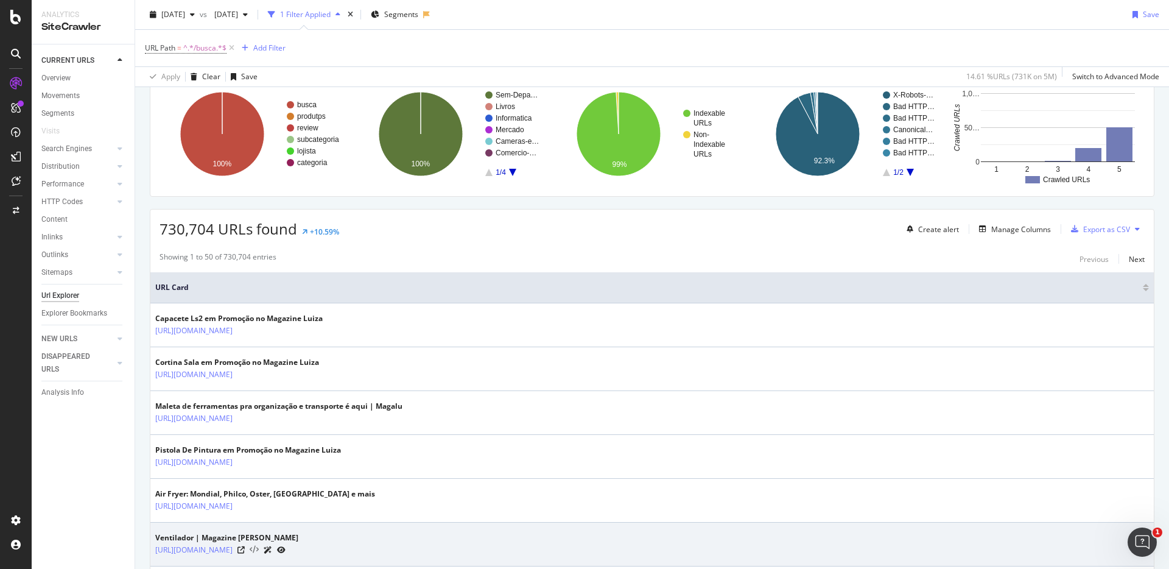
click at [259, 550] on icon at bounding box center [254, 549] width 9 height 9
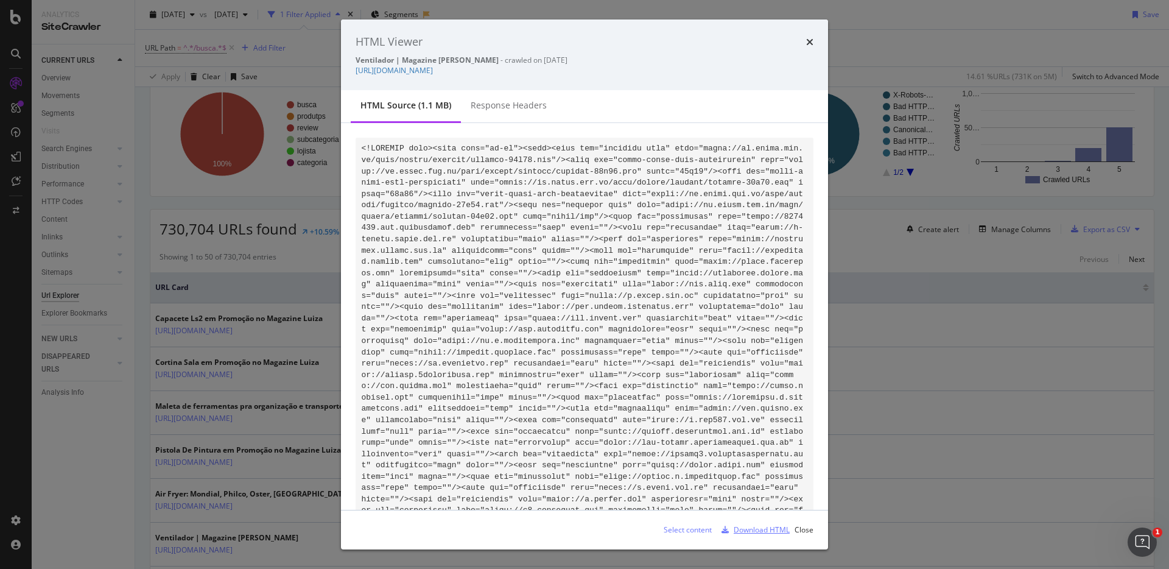
click at [739, 527] on div "Download HTML" at bounding box center [761, 529] width 56 height 10
click at [808, 40] on icon "times" at bounding box center [809, 42] width 7 height 10
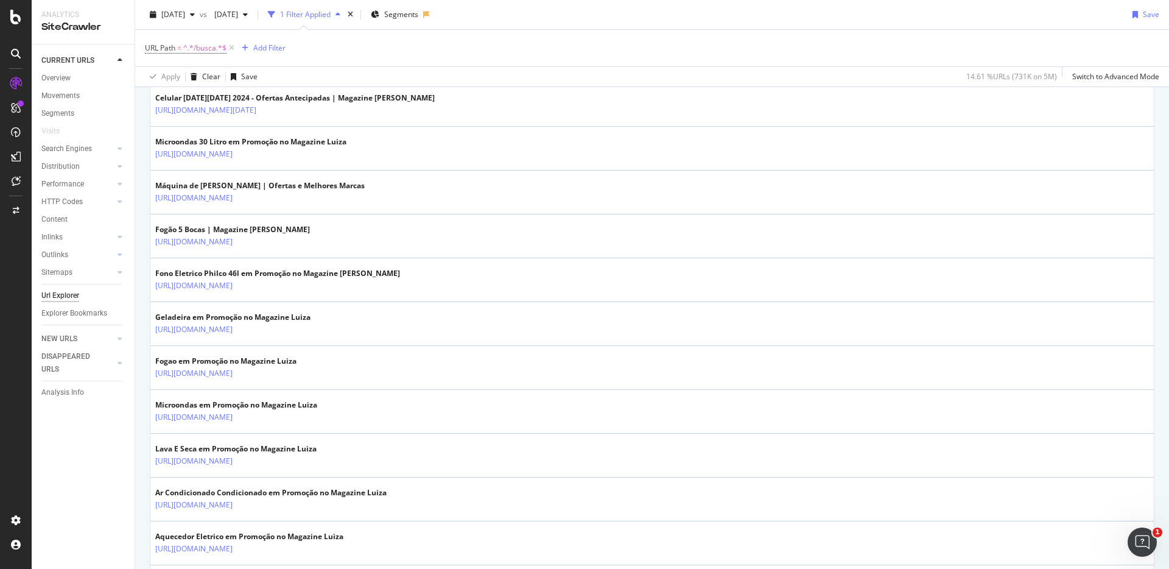
scroll to position [1091, 0]
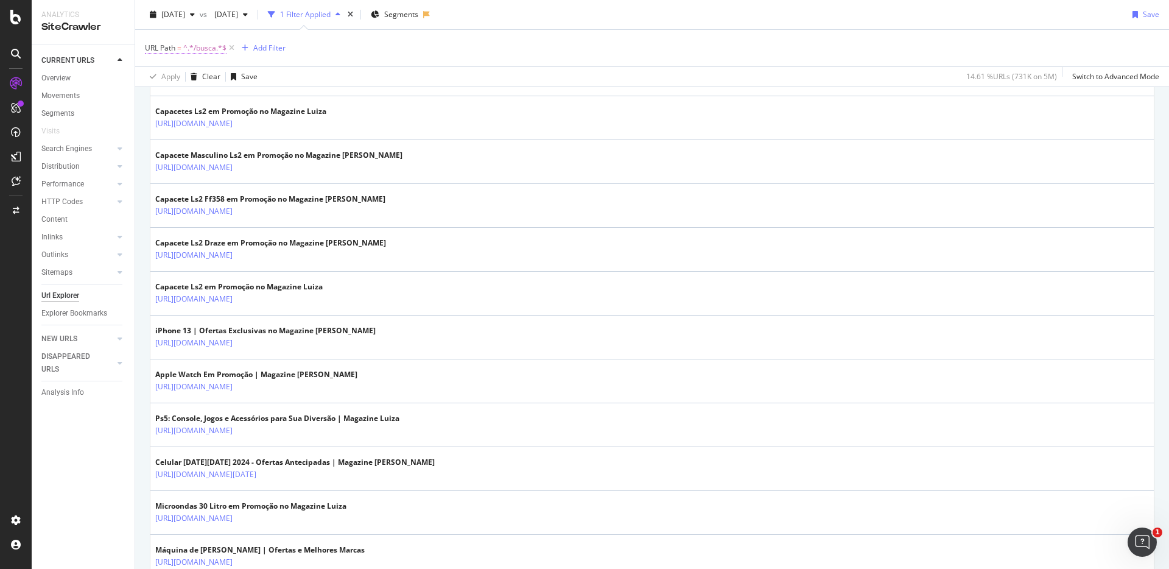
click at [193, 48] on span "^.*/busca.*$" at bounding box center [204, 48] width 43 height 17
click at [216, 97] on input "/busca" at bounding box center [213, 98] width 115 height 19
paste input "forno+multifuncional/"
type input "/forno+multifuncional/"
drag, startPoint x: 280, startPoint y: 120, endPoint x: 366, endPoint y: 99, distance: 88.3
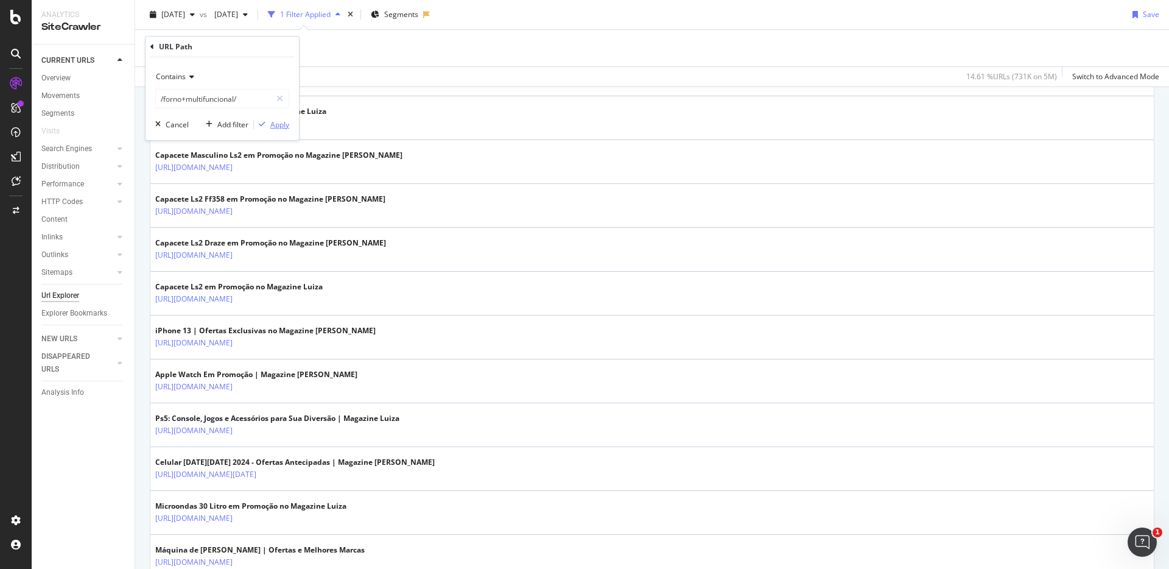
click at [280, 120] on div "Apply" at bounding box center [279, 124] width 19 height 10
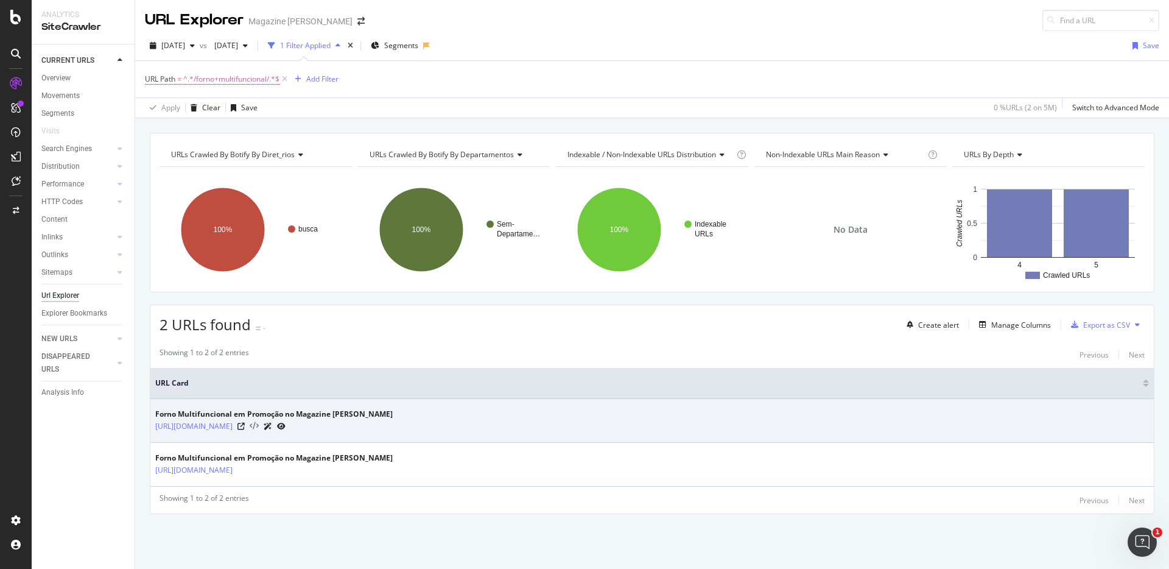
click at [259, 425] on icon at bounding box center [254, 426] width 9 height 9
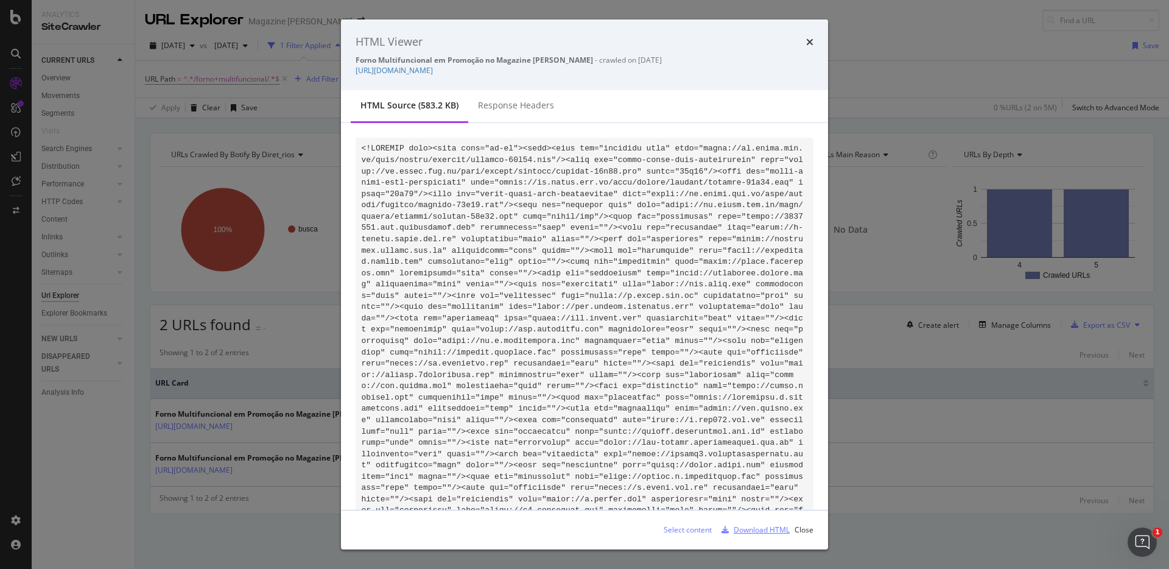
click at [758, 528] on div "Download HTML" at bounding box center [761, 529] width 56 height 10
click at [803, 42] on div "HTML Viewer" at bounding box center [584, 42] width 458 height 16
click at [806, 39] on icon "times" at bounding box center [809, 42] width 7 height 10
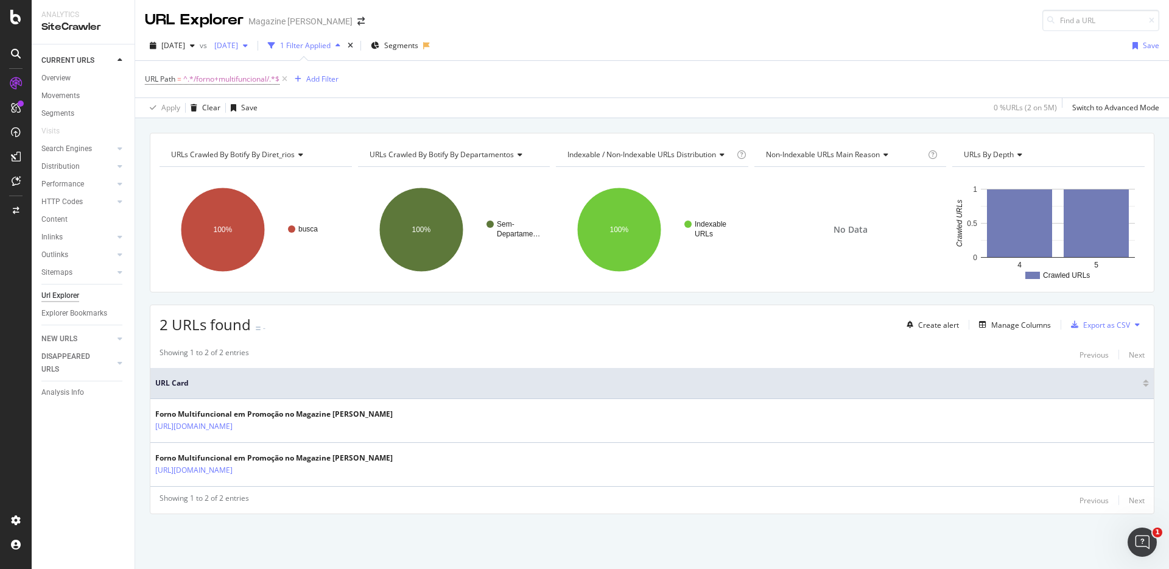
click at [238, 44] on span "[DATE]" at bounding box center [223, 45] width 29 height 10
click at [385, 355] on div "Showing 1 to 2 of 2 entries Previous Next" at bounding box center [651, 354] width 1003 height 15
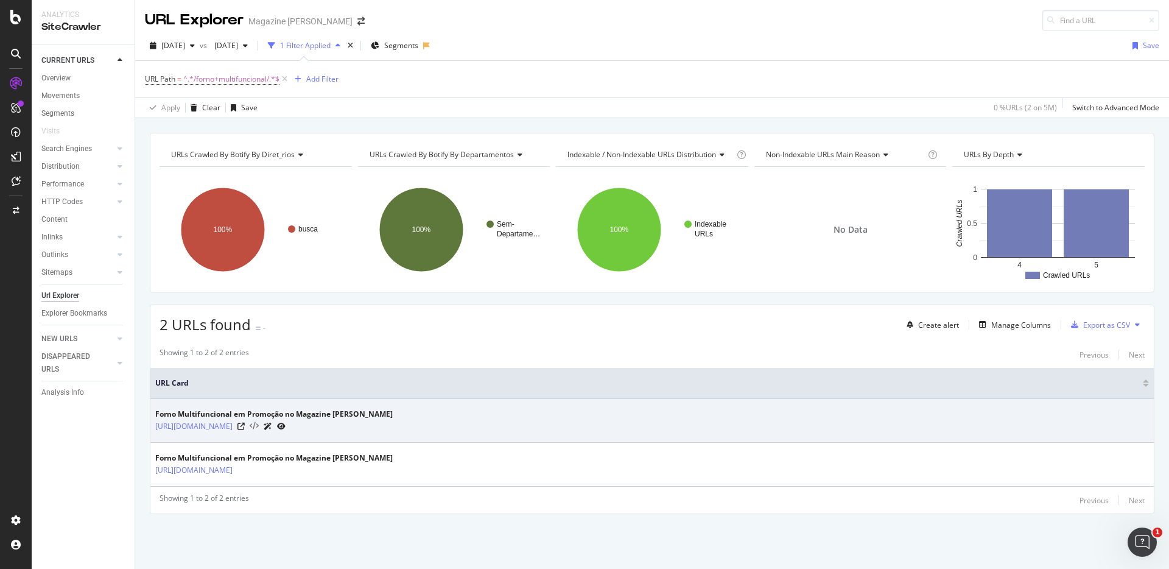
click at [259, 422] on icon at bounding box center [254, 426] width 9 height 9
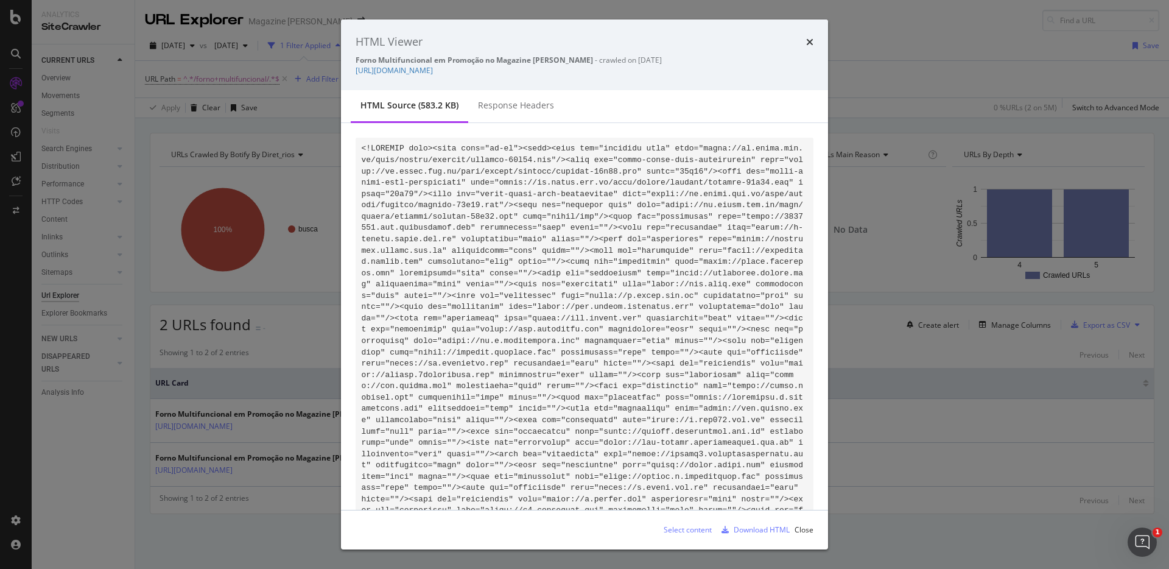
drag, startPoint x: 637, startPoint y: 60, endPoint x: 615, endPoint y: 58, distance: 22.0
click at [607, 61] on div "Forno Multifuncional em Promoção no Magazine Luiza - crawled on [DATE]" at bounding box center [584, 60] width 458 height 10
click at [804, 43] on div "HTML Viewer" at bounding box center [584, 42] width 458 height 16
click at [807, 41] on icon "times" at bounding box center [809, 42] width 7 height 10
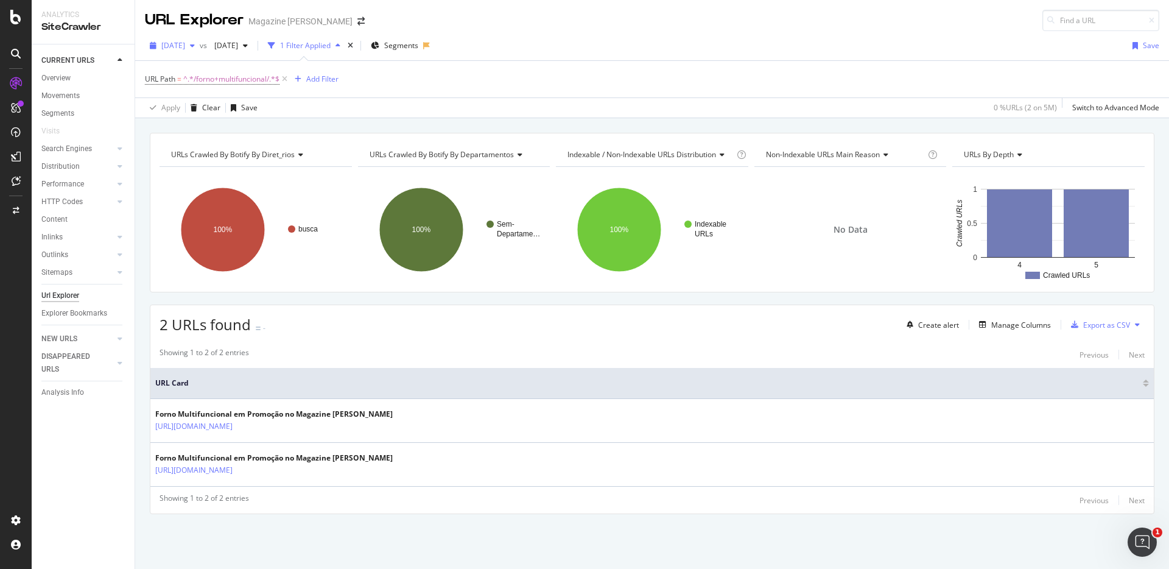
click at [200, 48] on div "button" at bounding box center [192, 45] width 15 height 7
click at [370, 73] on div "URL Path = ^.*/forno+multifuncional/.*$ Add Filter" at bounding box center [652, 79] width 1014 height 37
click at [185, 46] on span "[DATE]" at bounding box center [173, 45] width 24 height 10
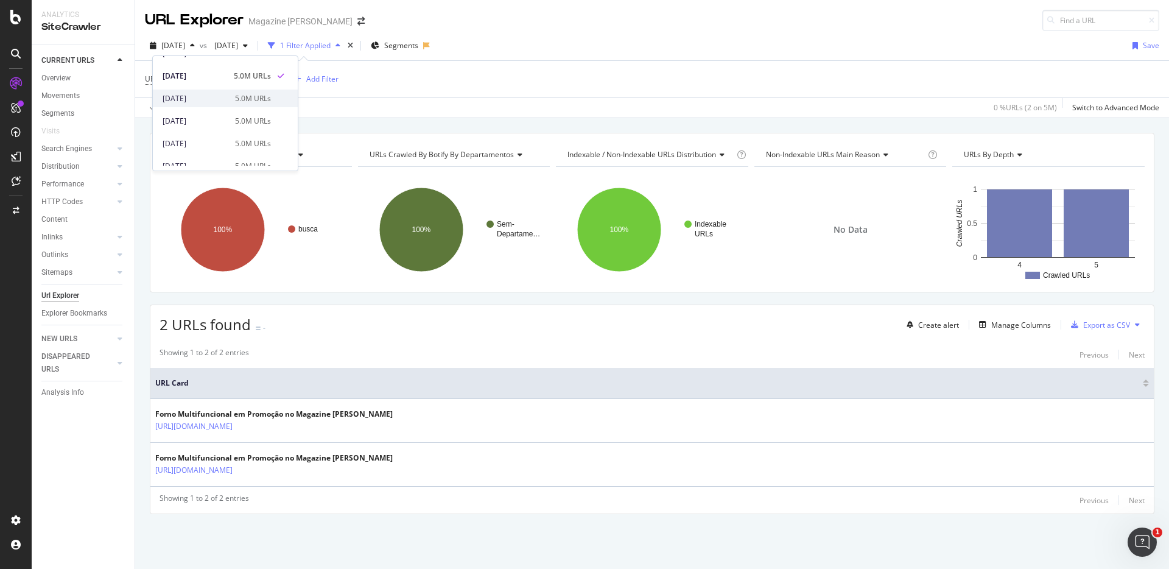
click at [217, 97] on div "[DATE]" at bounding box center [195, 98] width 65 height 11
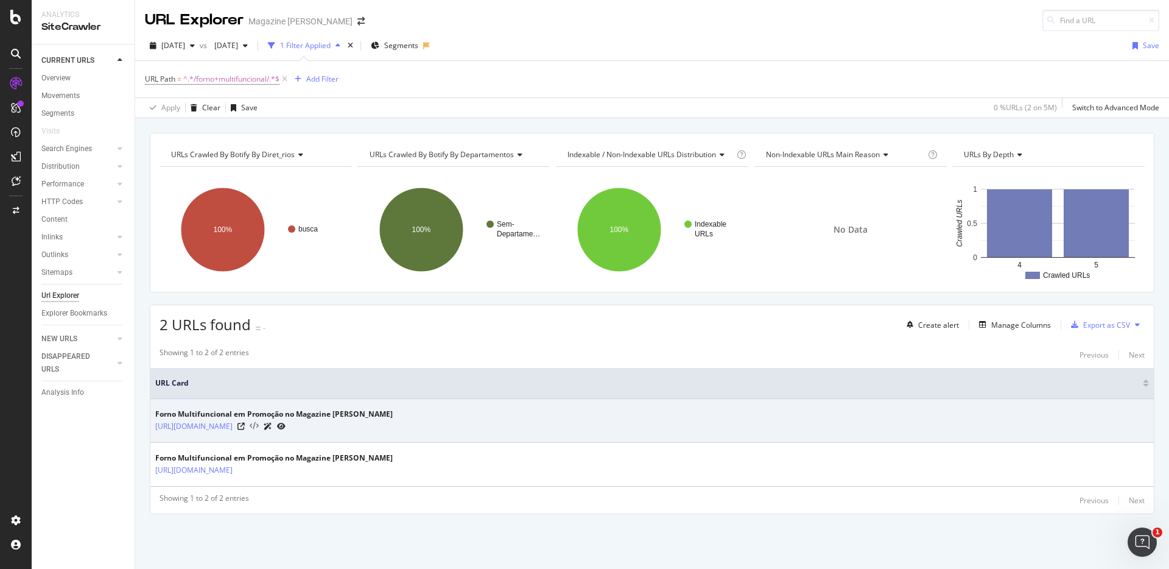
click at [259, 426] on icon at bounding box center [254, 426] width 9 height 9
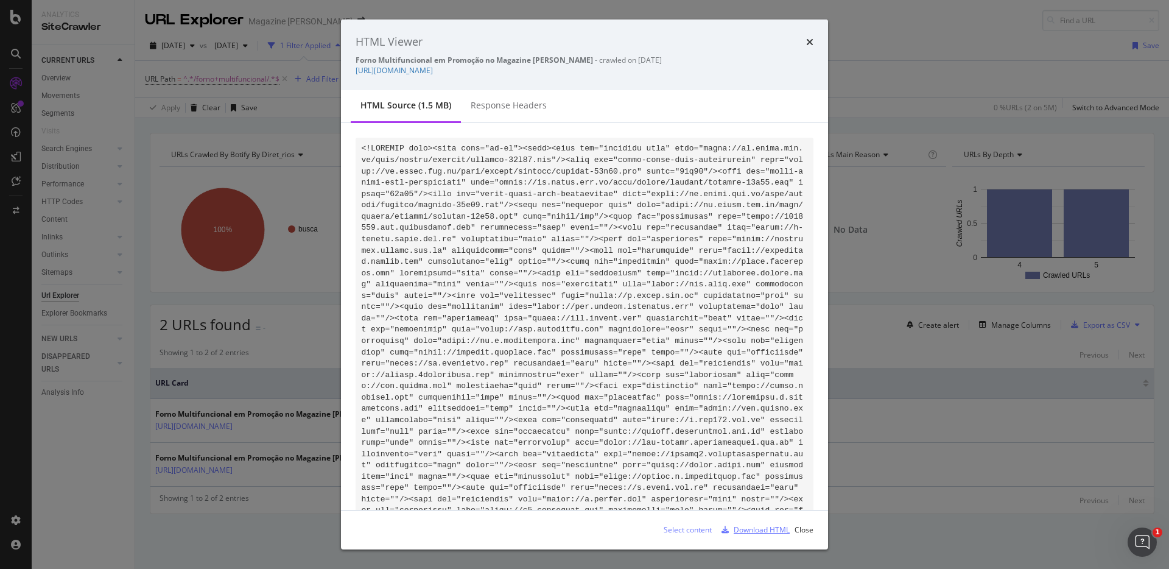
click at [763, 528] on div "Download HTML" at bounding box center [761, 529] width 56 height 10
click at [807, 44] on icon "times" at bounding box center [809, 42] width 7 height 10
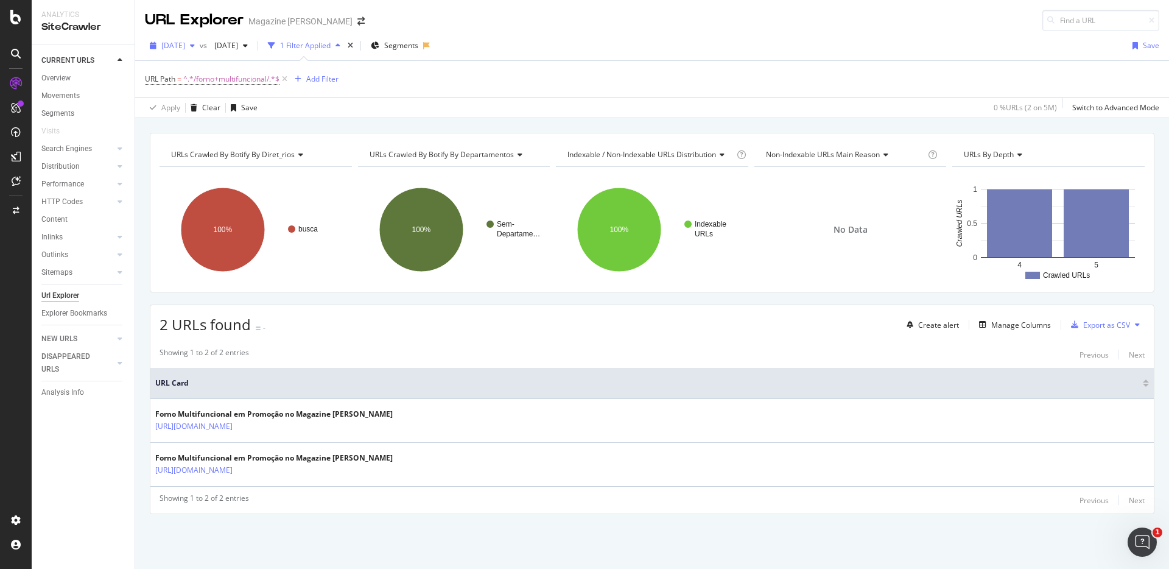
click at [185, 48] on span "[DATE]" at bounding box center [173, 45] width 24 height 10
click at [244, 94] on div "5.0M URLs" at bounding box center [253, 93] width 36 height 11
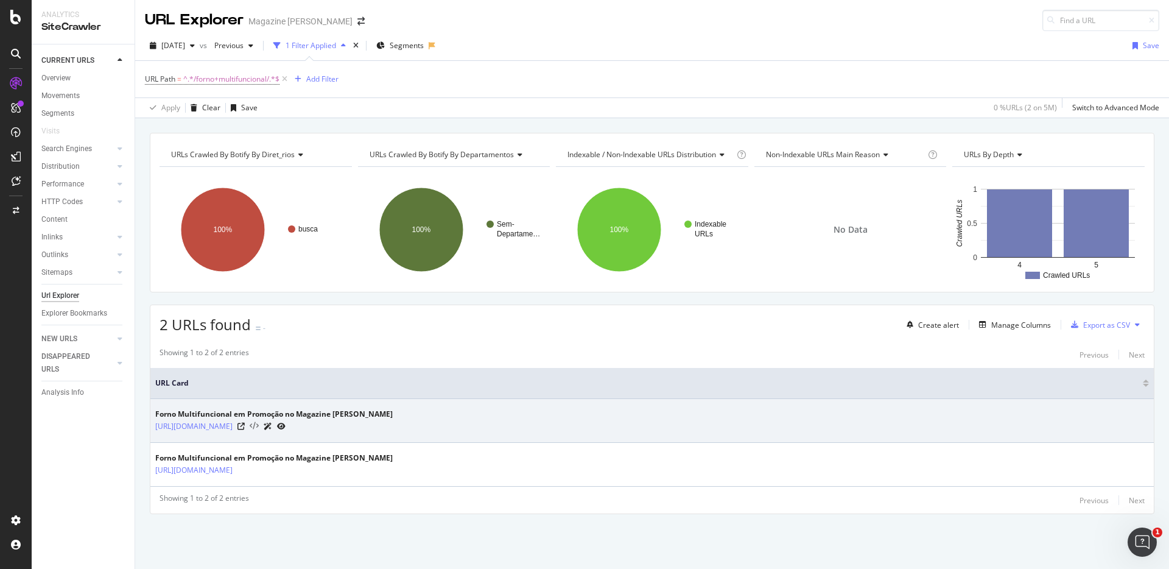
click at [259, 424] on icon at bounding box center [254, 426] width 9 height 9
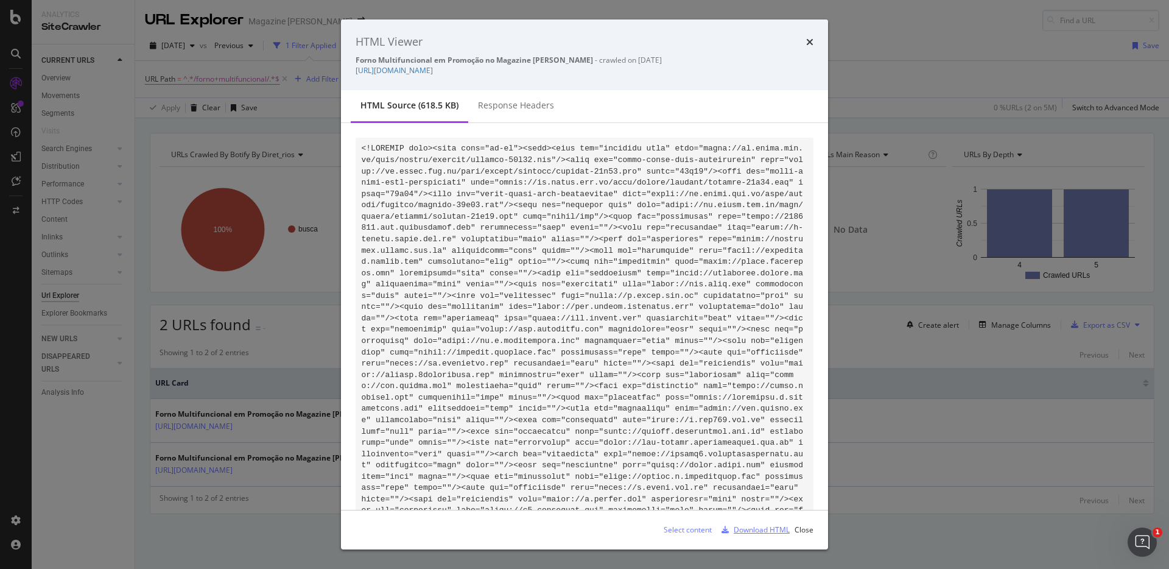
click at [757, 529] on div "Download HTML" at bounding box center [761, 529] width 56 height 10
click at [811, 43] on icon "times" at bounding box center [809, 42] width 7 height 10
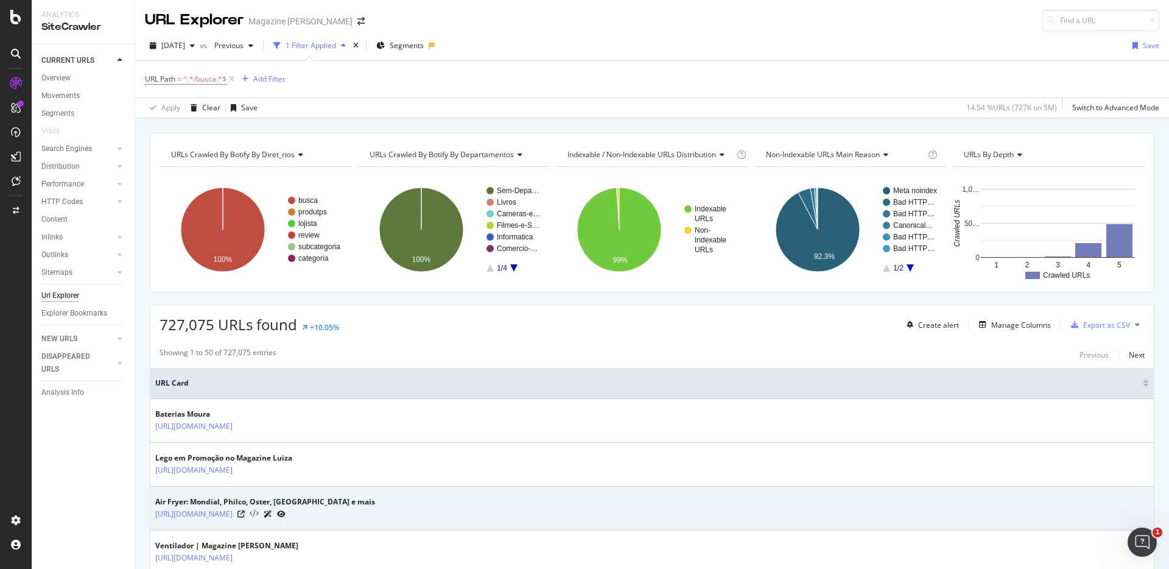
click at [259, 513] on icon at bounding box center [254, 513] width 9 height 9
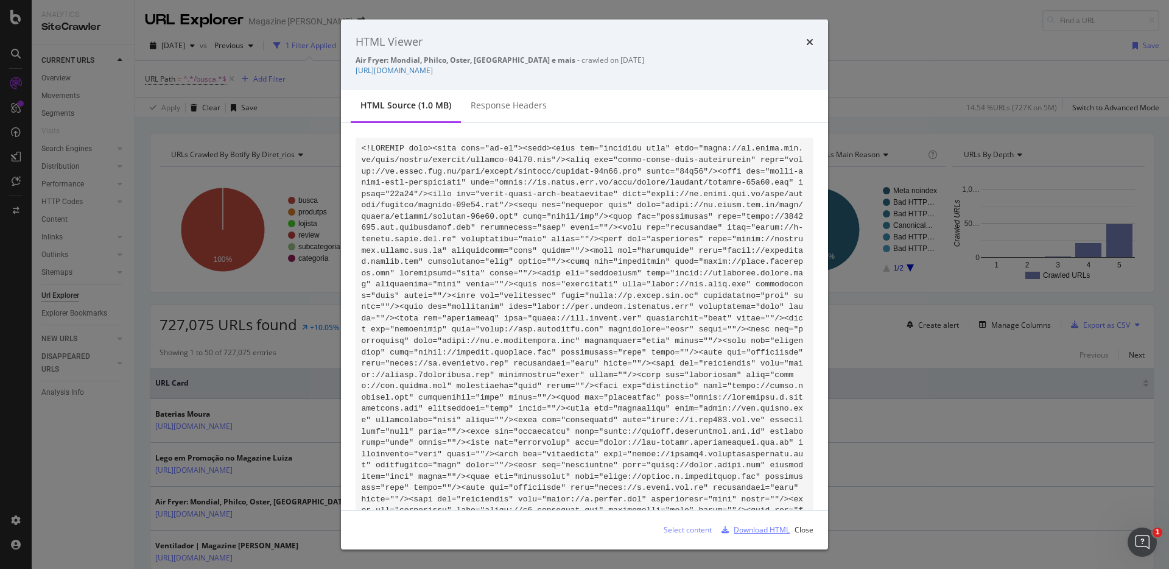
click at [738, 525] on div "Download HTML" at bounding box center [761, 529] width 56 height 10
click at [808, 43] on icon "times" at bounding box center [809, 42] width 7 height 10
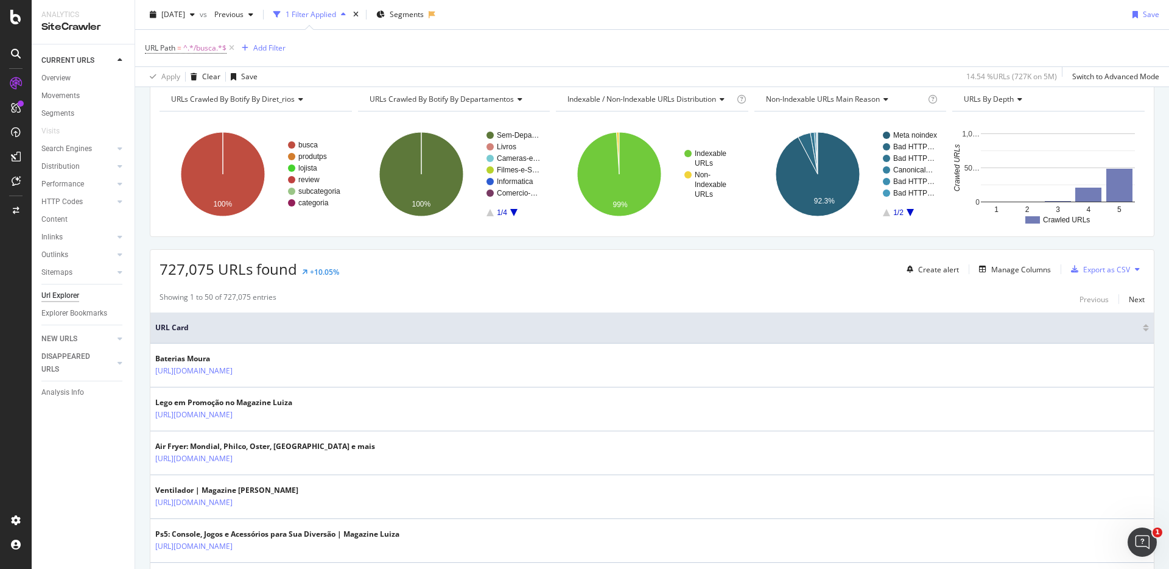
scroll to position [96, 0]
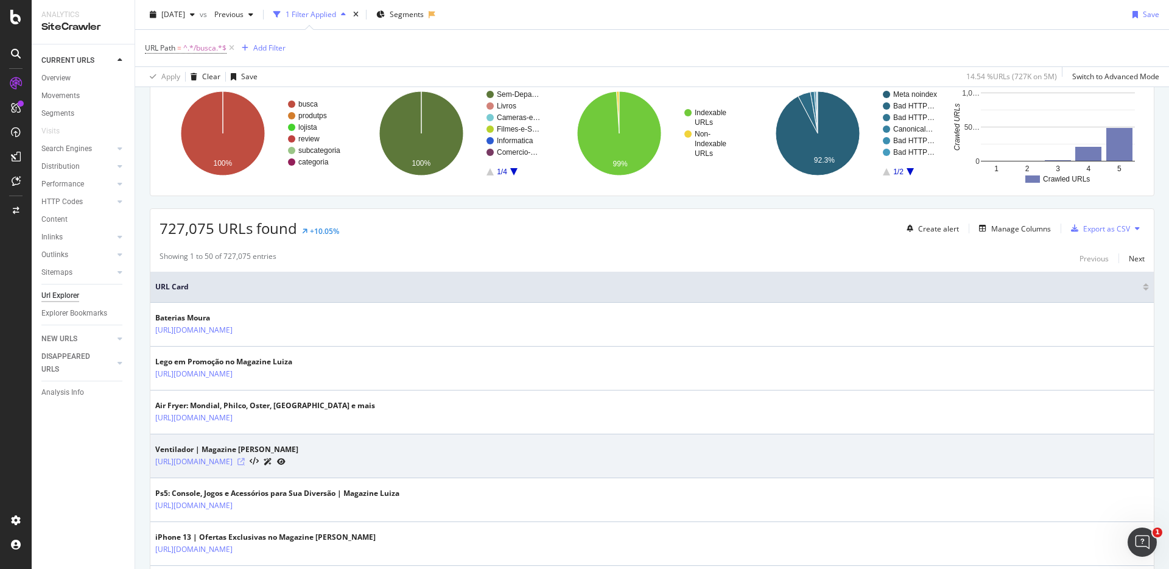
click at [245, 463] on icon at bounding box center [240, 461] width 7 height 7
click at [259, 461] on icon at bounding box center [254, 461] width 9 height 9
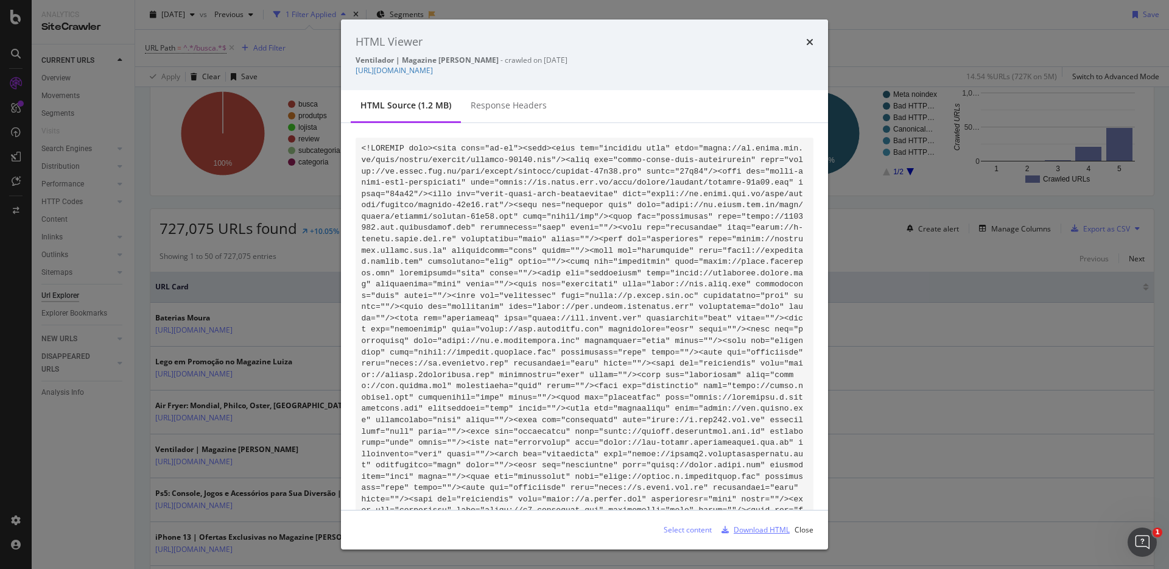
click at [747, 528] on div "Download HTML" at bounding box center [761, 529] width 56 height 10
click at [814, 41] on div "HTML Viewer Ventilador | Magazine Luiza - crawled on 2025-07-05 https://www.mag…" at bounding box center [584, 54] width 487 height 71
click at [809, 41] on icon "times" at bounding box center [809, 42] width 7 height 10
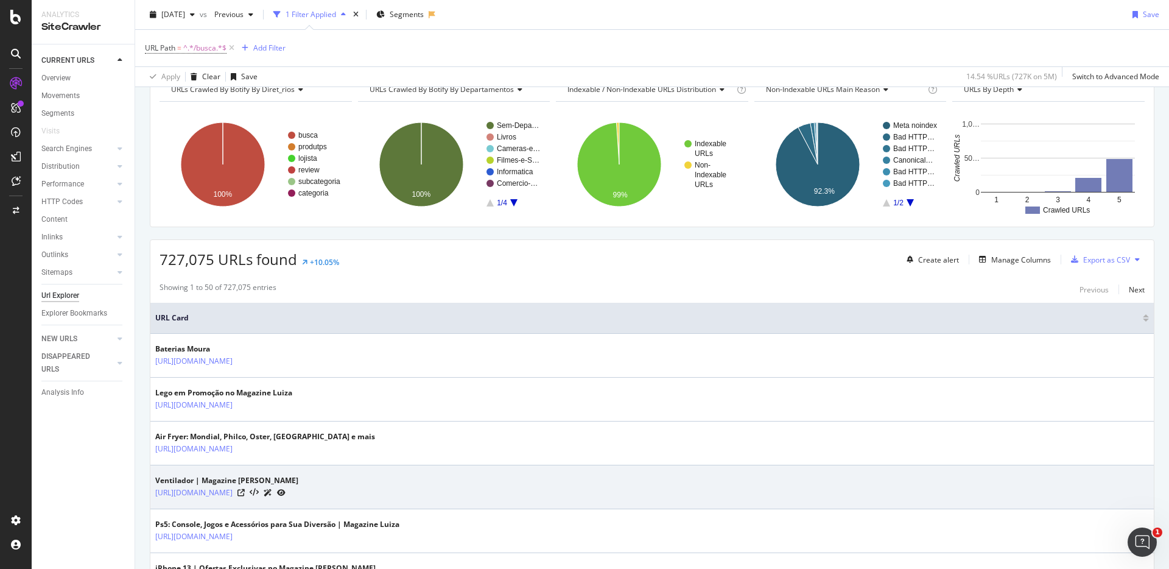
scroll to position [128, 0]
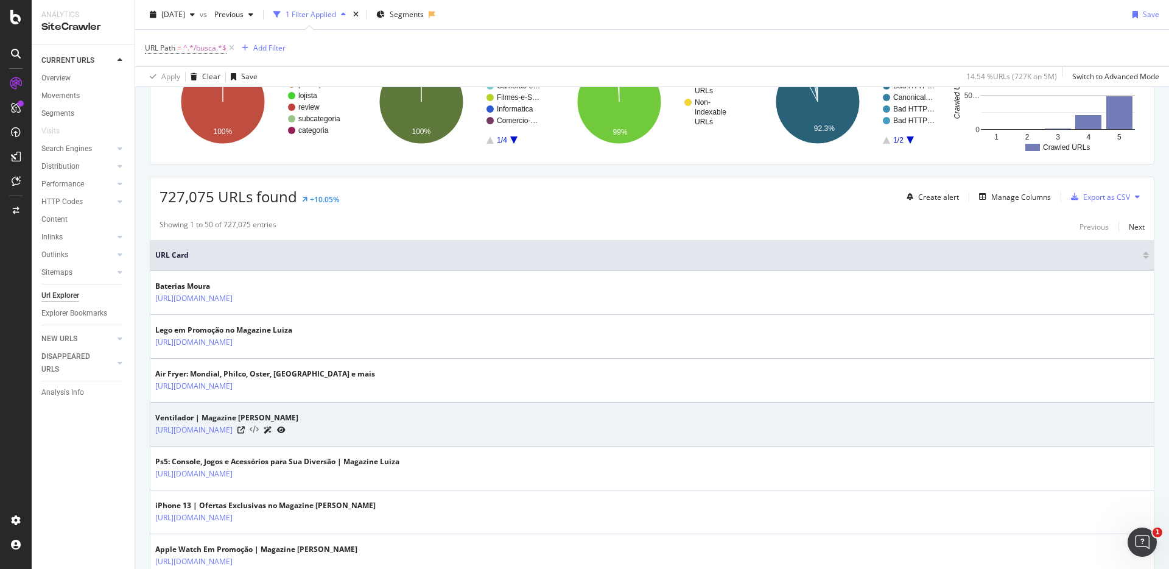
click at [259, 430] on icon at bounding box center [254, 429] width 9 height 9
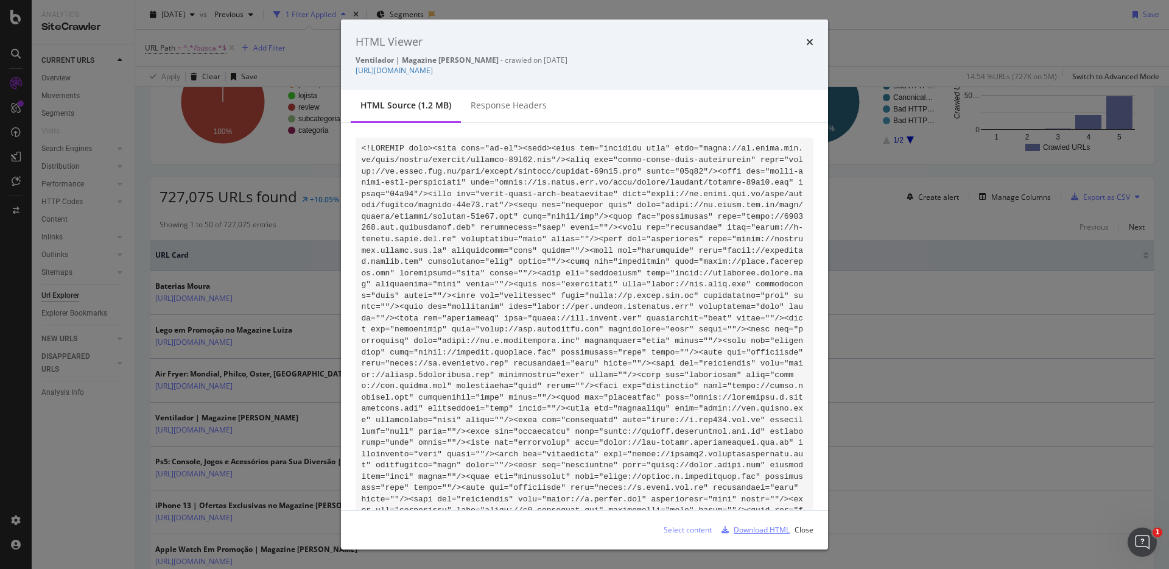
click at [755, 527] on div "Download HTML" at bounding box center [761, 529] width 56 height 10
